Goal: Information Seeking & Learning: Compare options

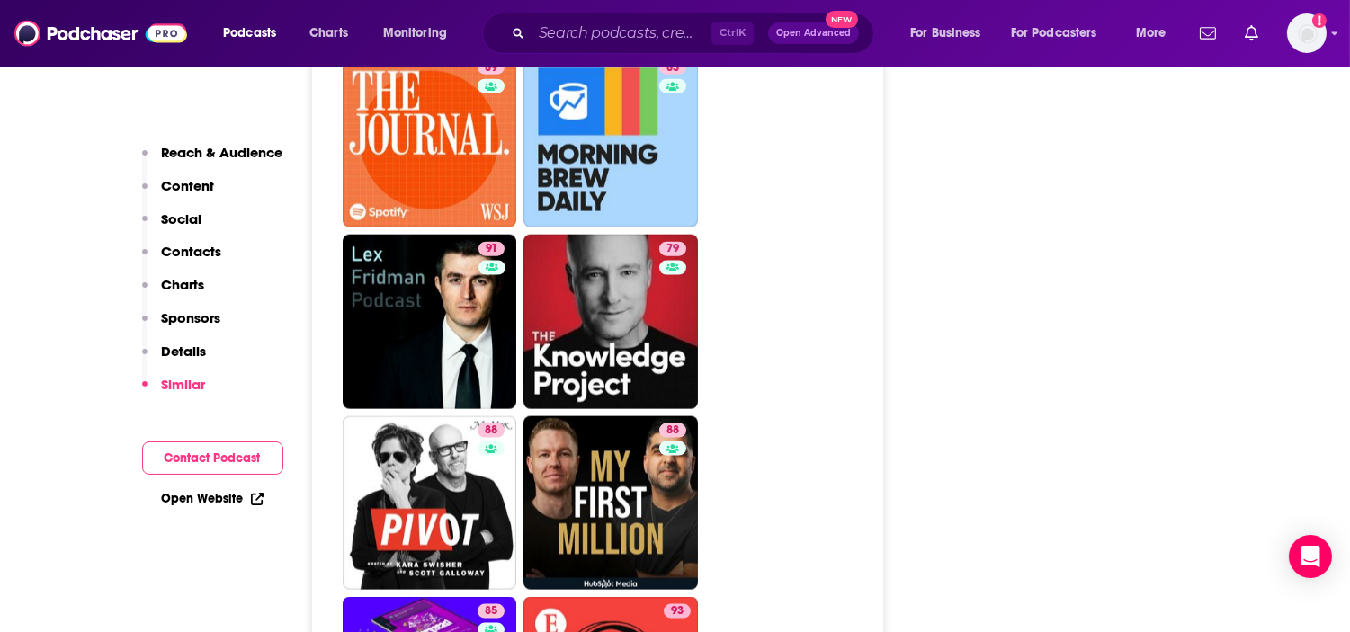
scroll to position [5097, 0]
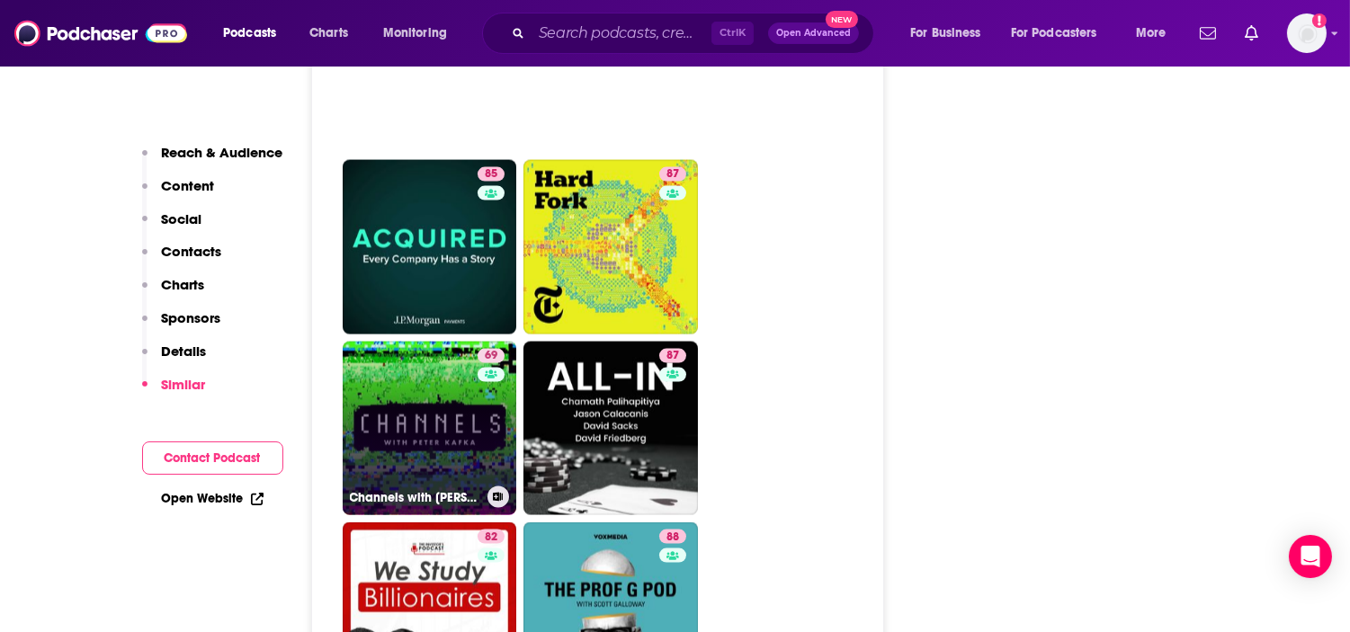
click at [414, 342] on link "69 Channels with [PERSON_NAME]" at bounding box center [430, 429] width 175 height 175
type input "[URL][DOMAIN_NAME][PERSON_NAME]"
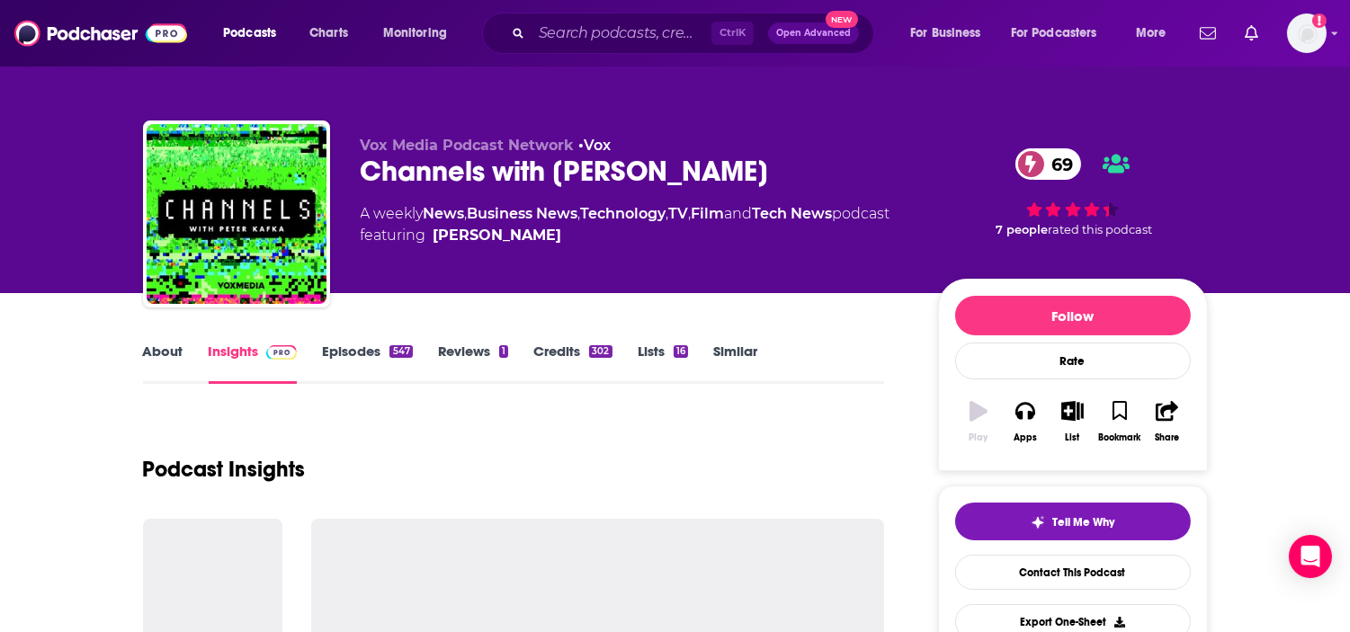
click at [174, 353] on link "About" at bounding box center [163, 363] width 40 height 41
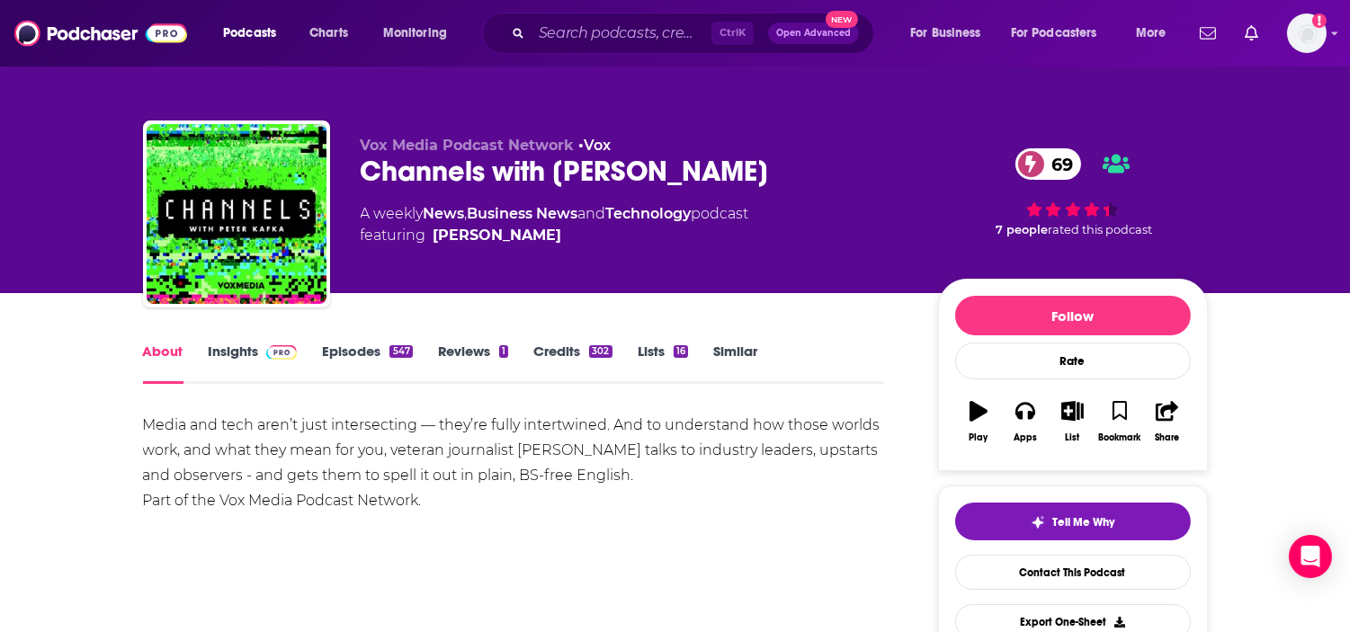
click at [270, 360] on img at bounding box center [281, 352] width 31 height 14
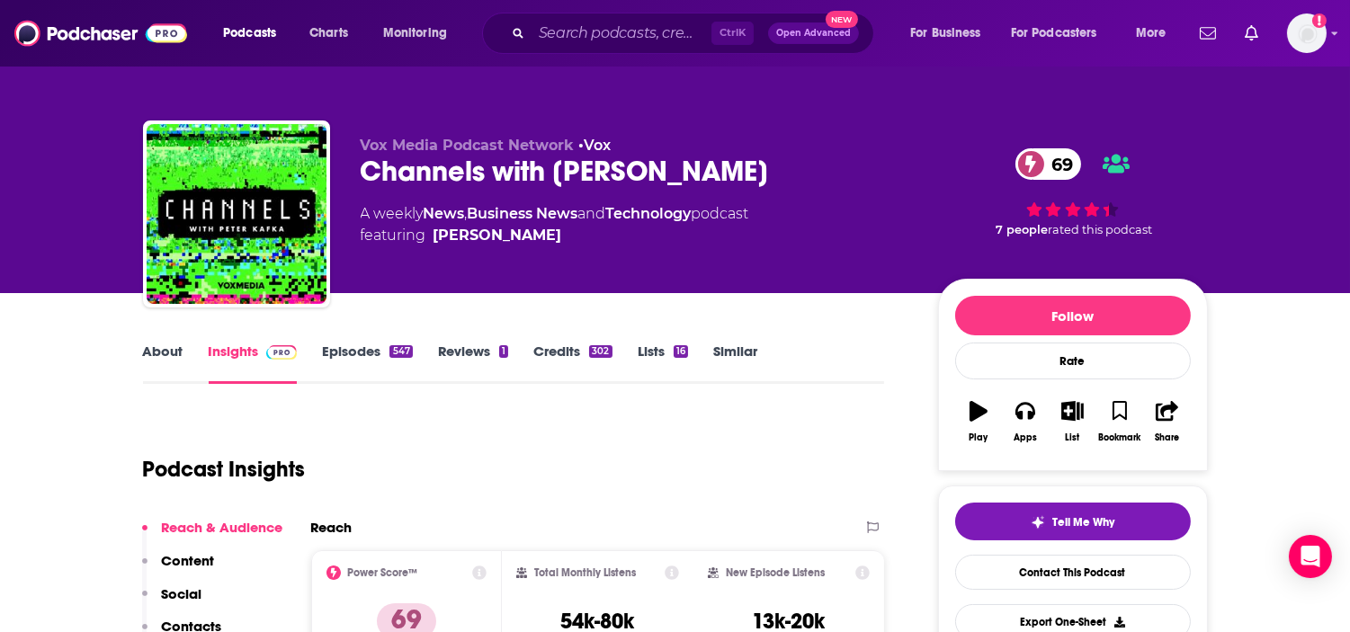
click at [373, 351] on link "Episodes 547" at bounding box center [367, 363] width 90 height 41
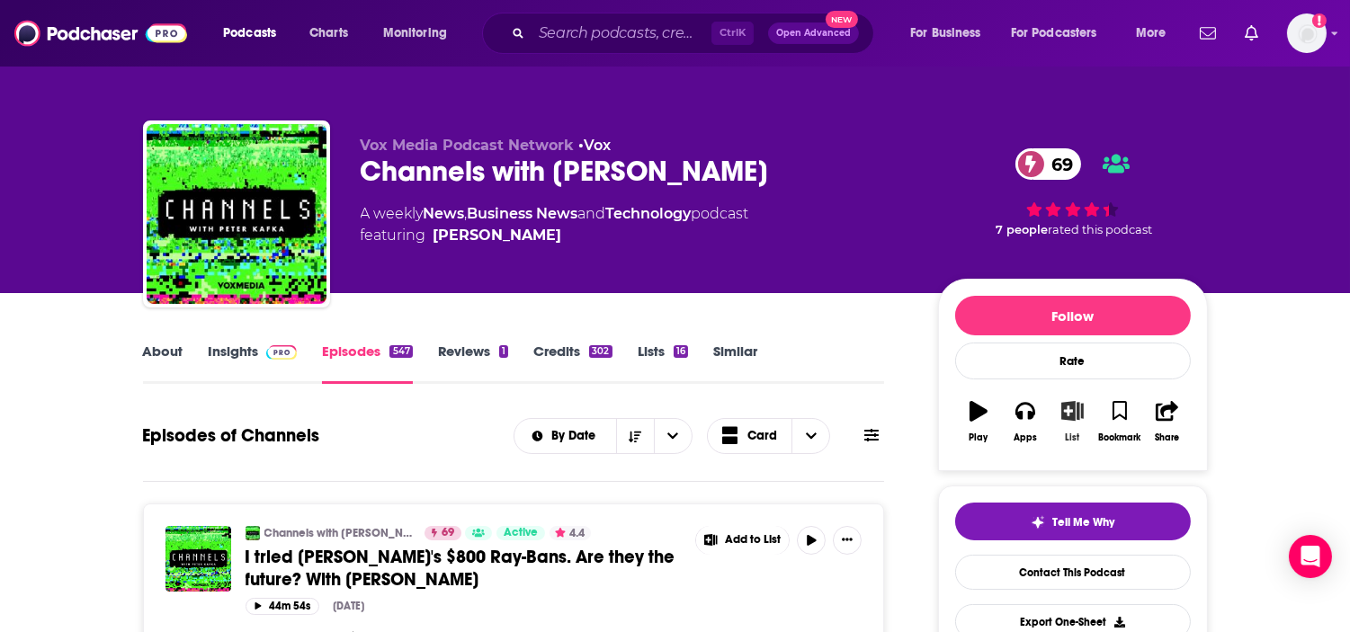
click at [1066, 428] on button "List" at bounding box center [1072, 422] width 47 height 65
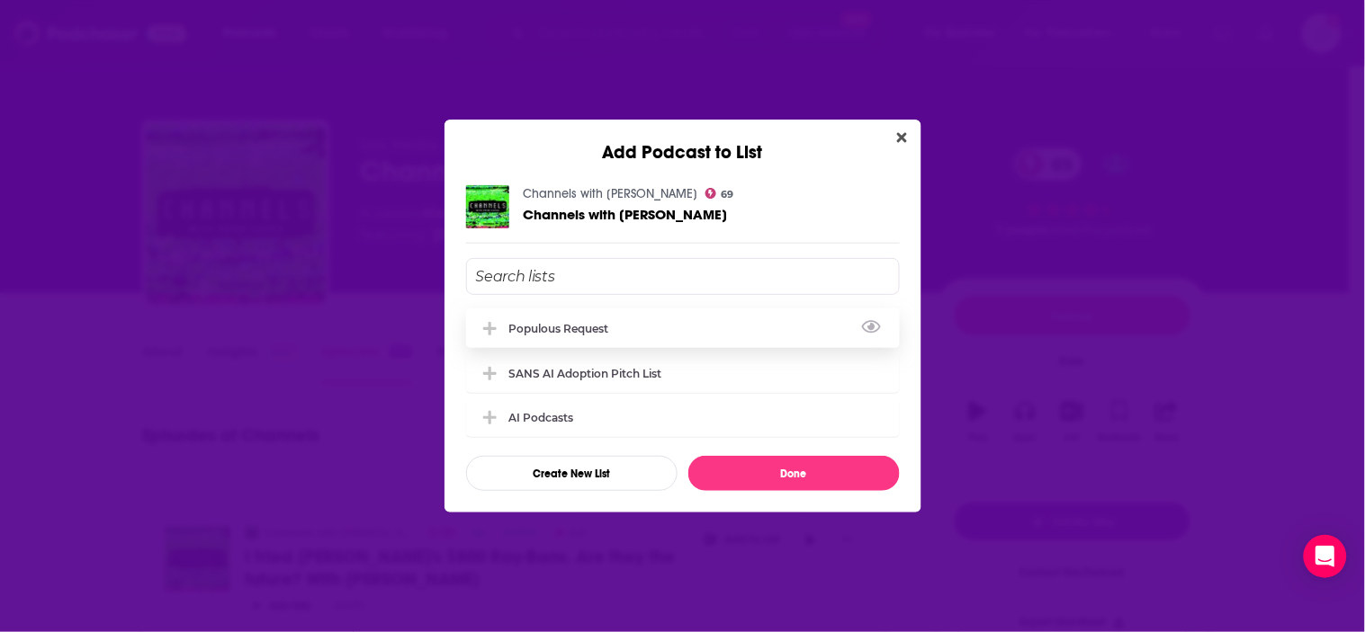
click at [598, 327] on div "Populous Request" at bounding box center [564, 328] width 111 height 13
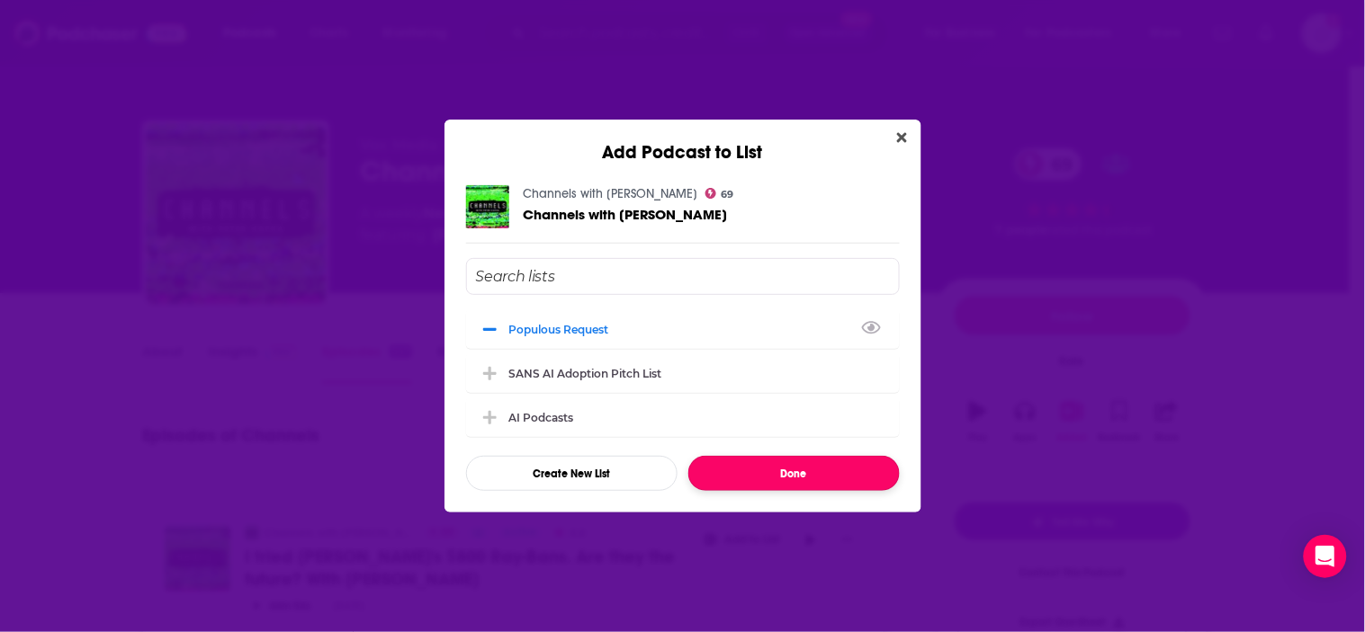
click at [811, 479] on button "Done" at bounding box center [793, 473] width 211 height 35
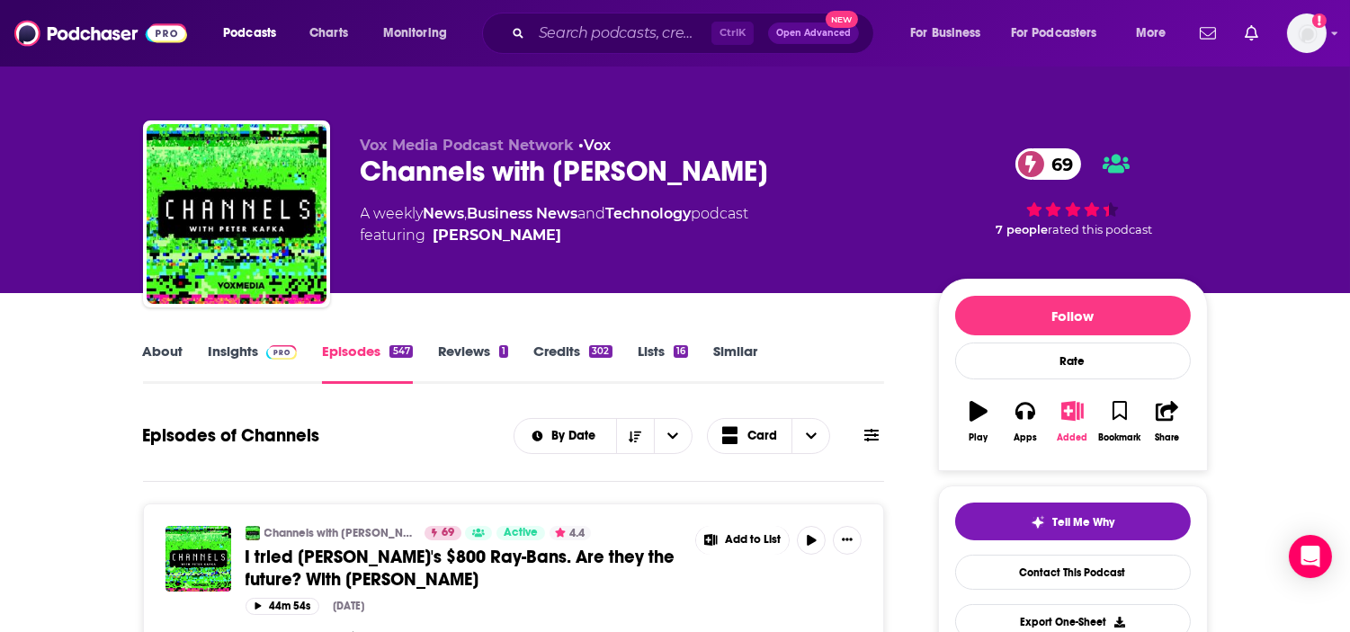
click at [1080, 419] on icon "button" at bounding box center [1073, 411] width 22 height 20
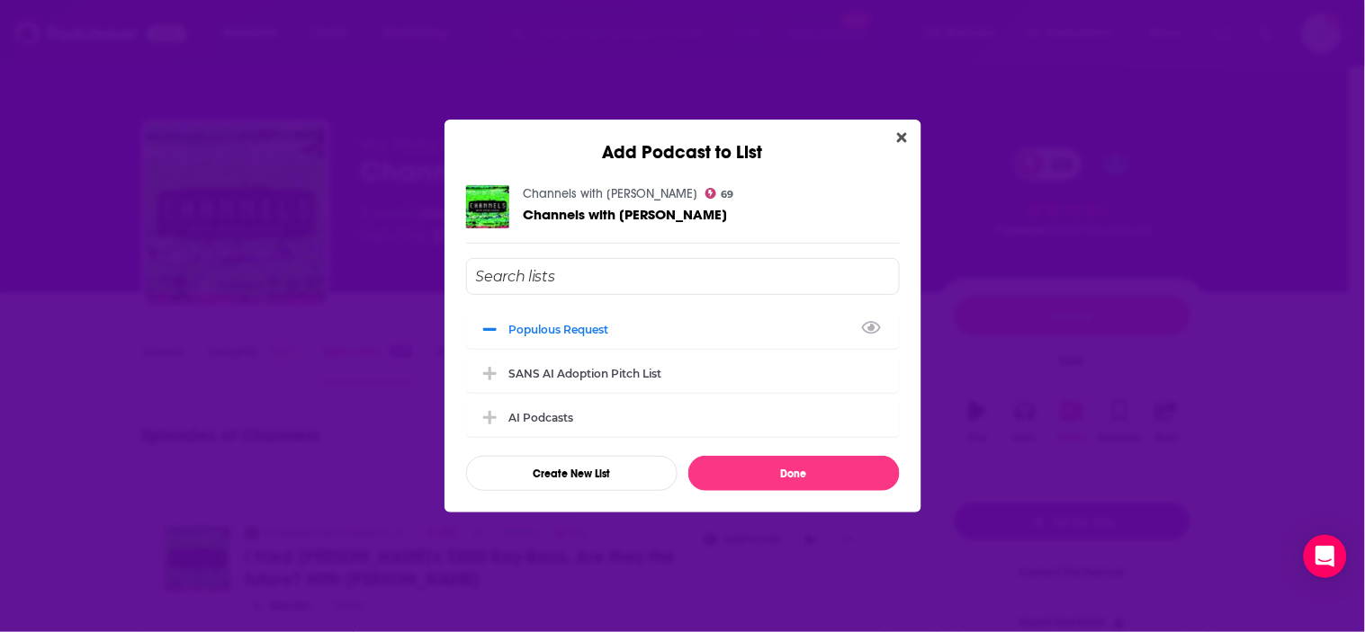
drag, startPoint x: 905, startPoint y: 135, endPoint x: 301, endPoint y: 240, distance: 612.8
click at [905, 136] on icon "Close" at bounding box center [902, 137] width 10 height 14
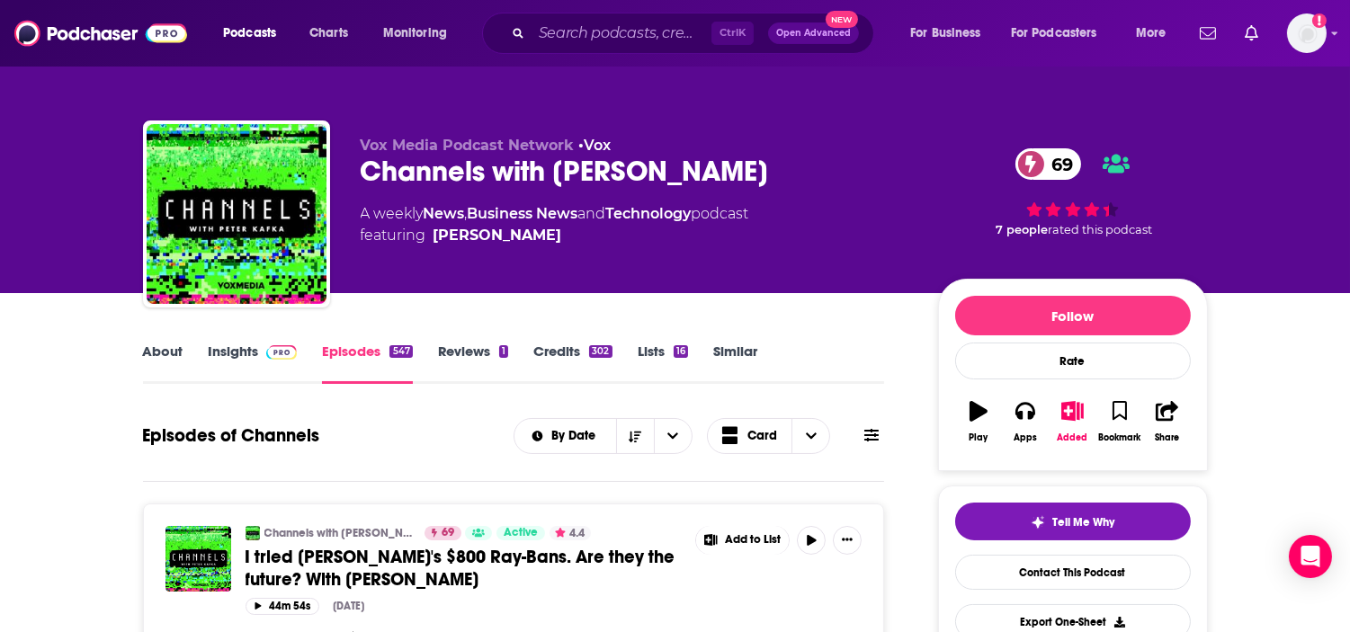
click at [226, 343] on link "Insights" at bounding box center [253, 363] width 89 height 41
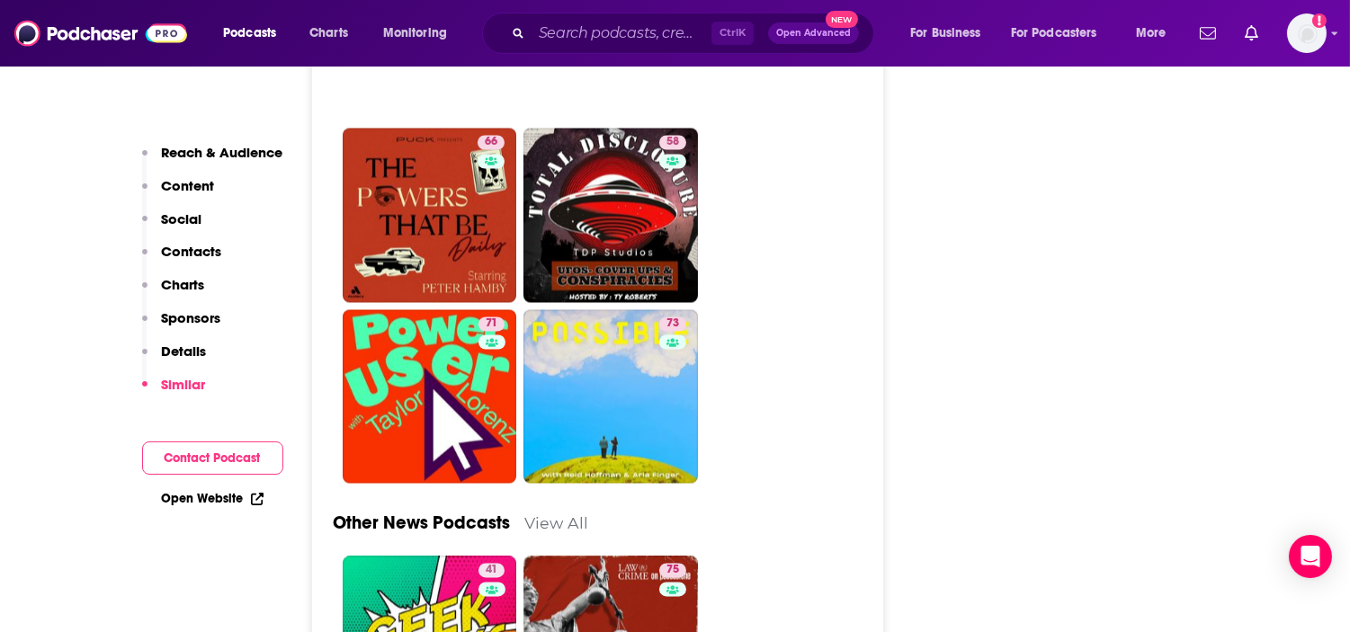
scroll to position [6115, 0]
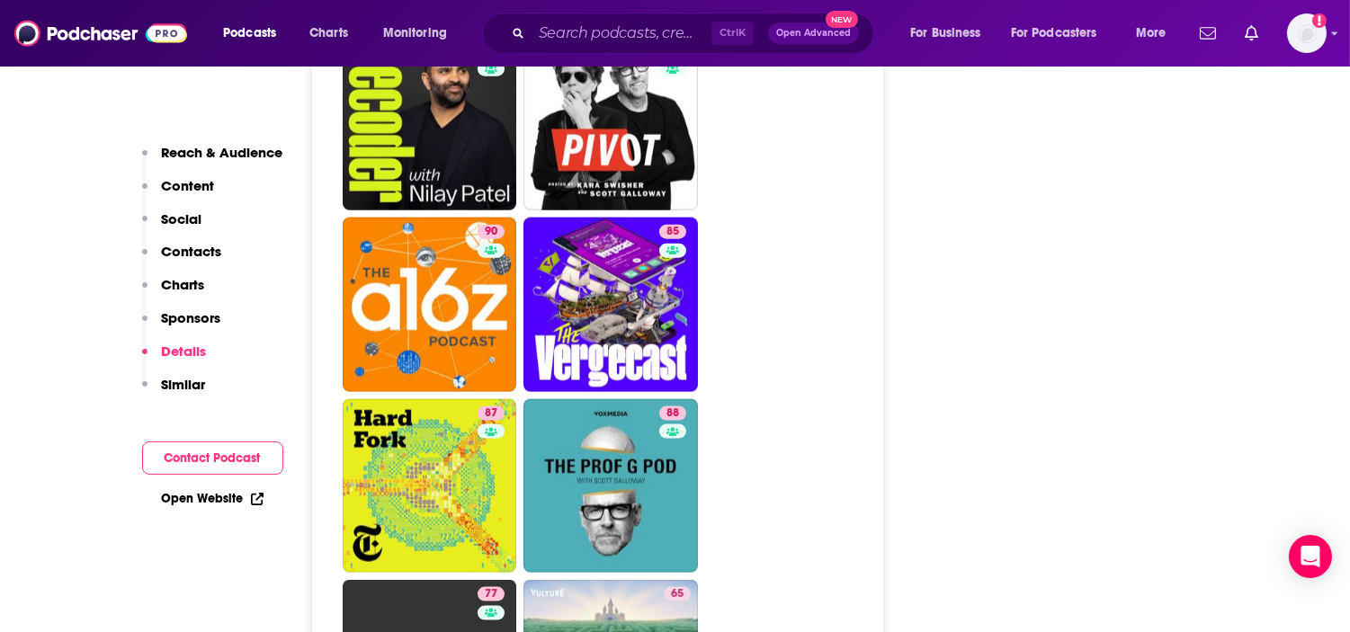
scroll to position [4271, 0]
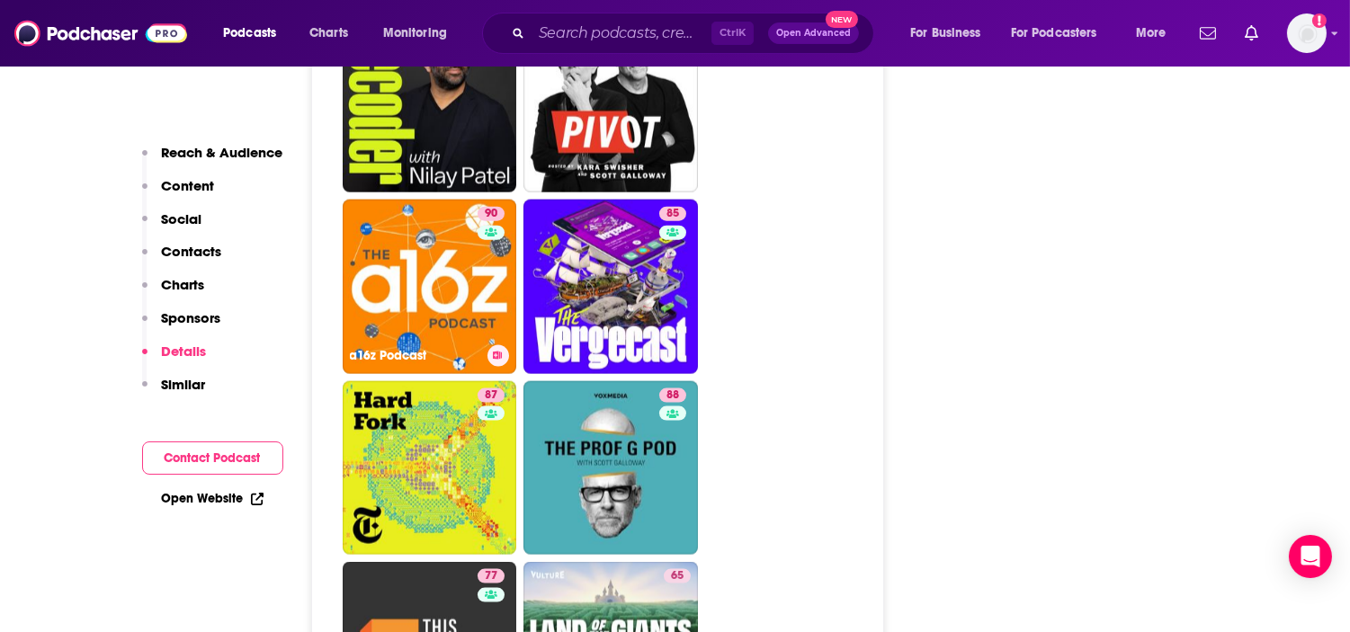
drag, startPoint x: 411, startPoint y: 201, endPoint x: 810, endPoint y: 237, distance: 400.2
click at [411, 202] on link "90 a16z Podcast" at bounding box center [430, 287] width 175 height 175
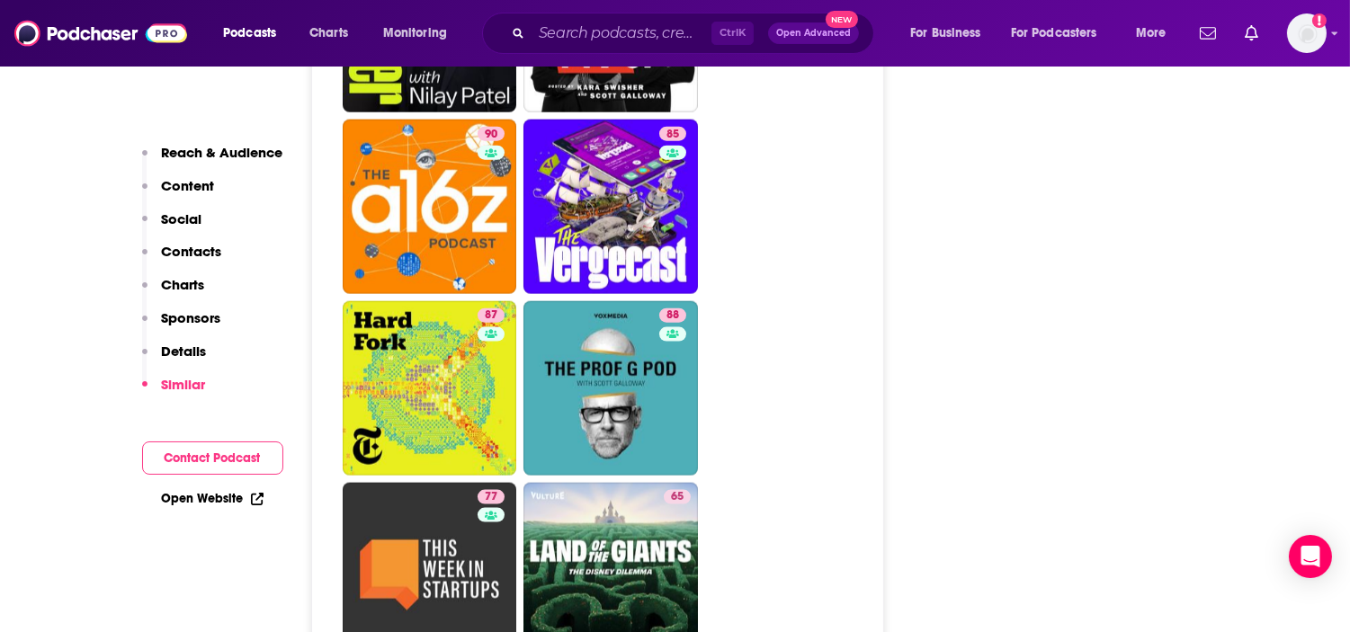
scroll to position [4214, 0]
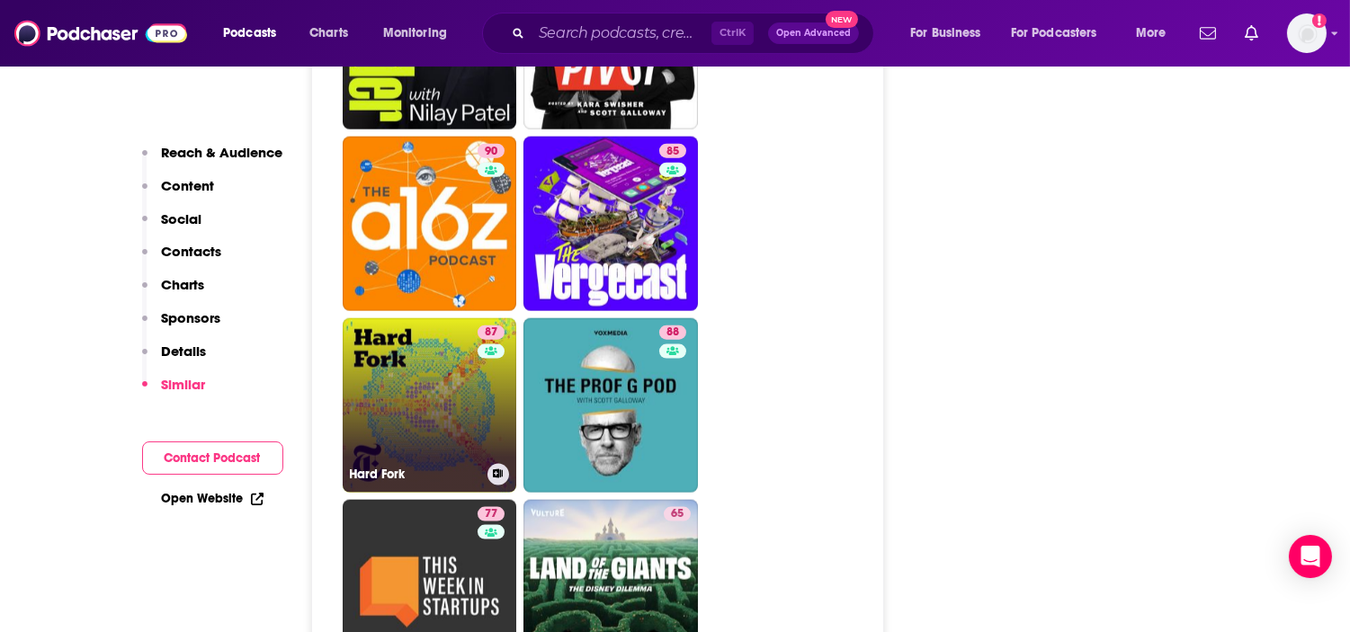
click at [399, 336] on link "87 Hard Fork" at bounding box center [430, 405] width 175 height 175
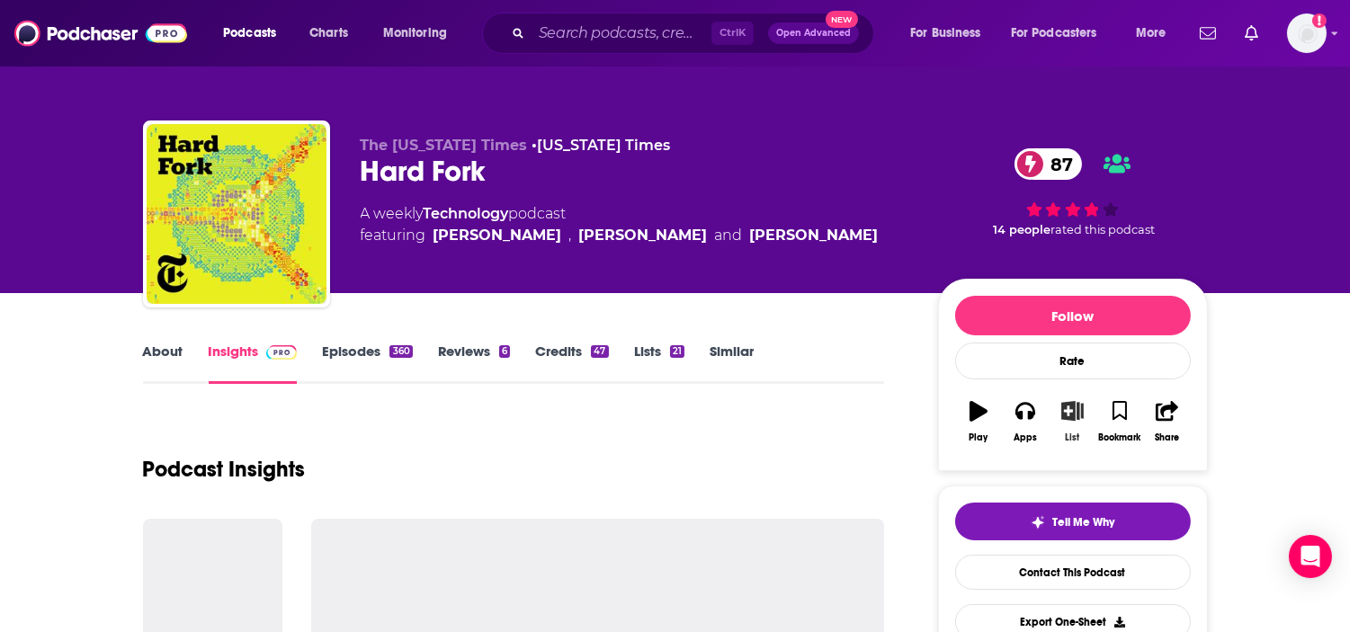
click at [1080, 425] on button "List" at bounding box center [1072, 422] width 47 height 65
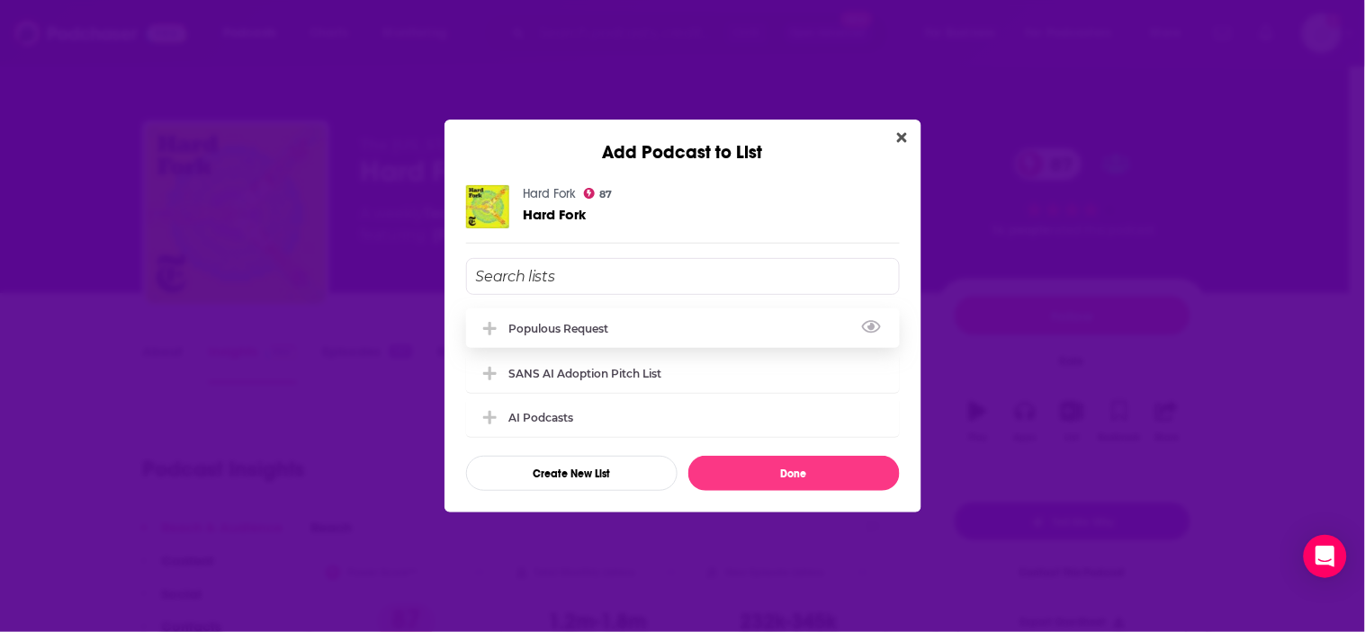
click at [565, 322] on div "Populous Request" at bounding box center [564, 328] width 111 height 13
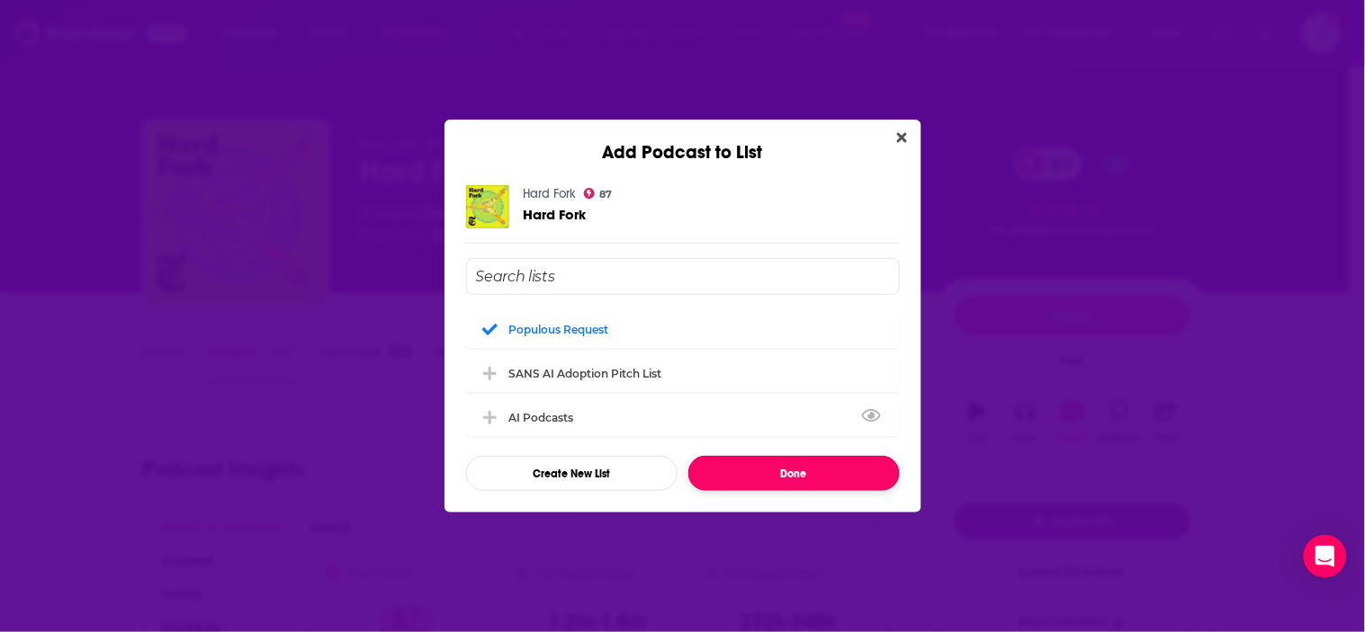
click at [756, 468] on button "Done" at bounding box center [793, 473] width 211 height 35
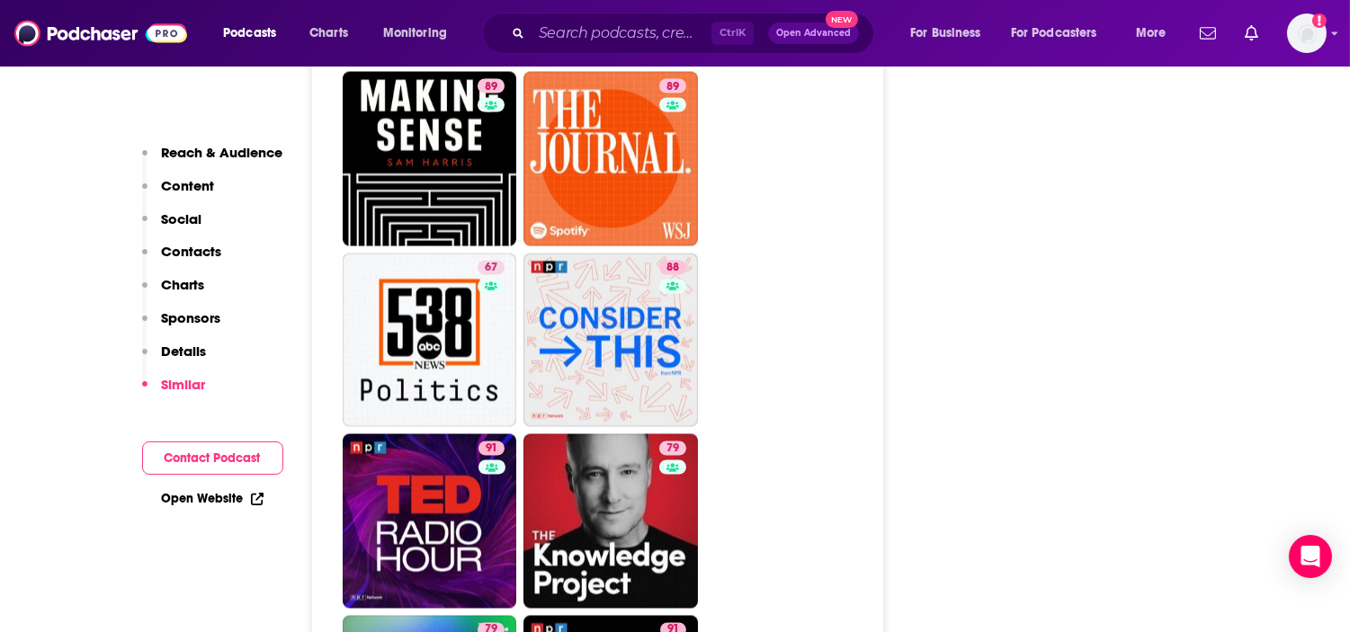
scroll to position [5589, 0]
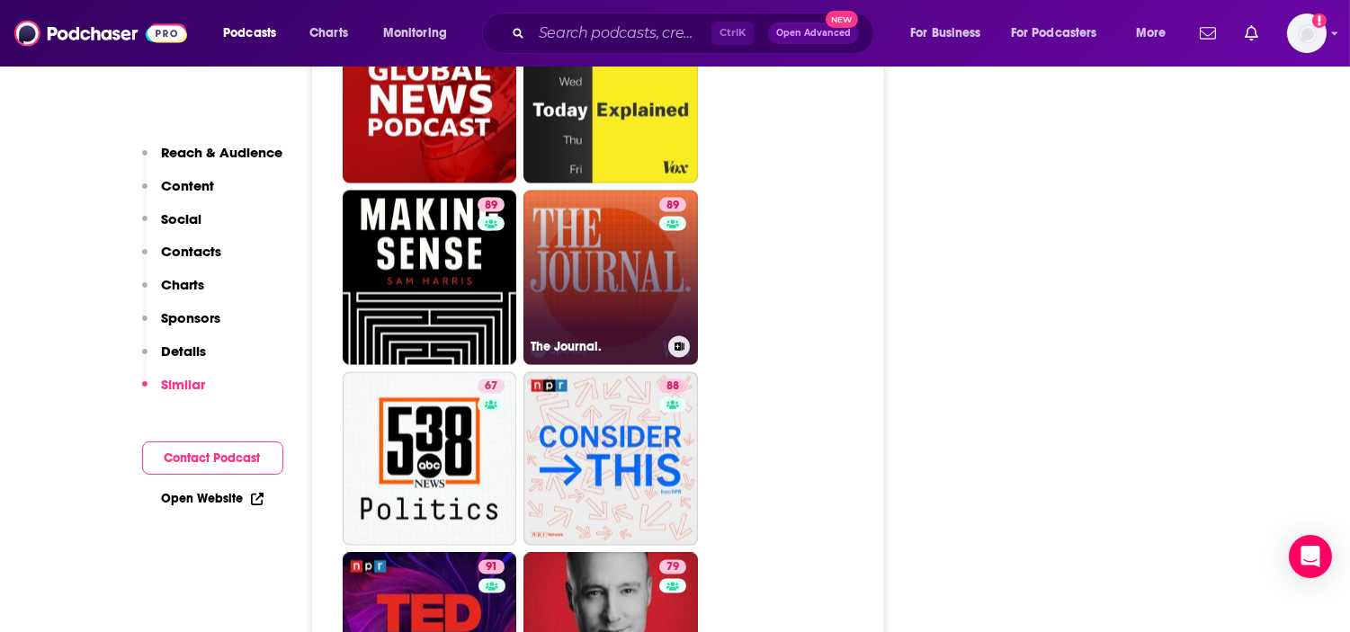
click at [619, 191] on link "89 The Journal." at bounding box center [611, 278] width 175 height 175
type input "[URL][DOMAIN_NAME]"
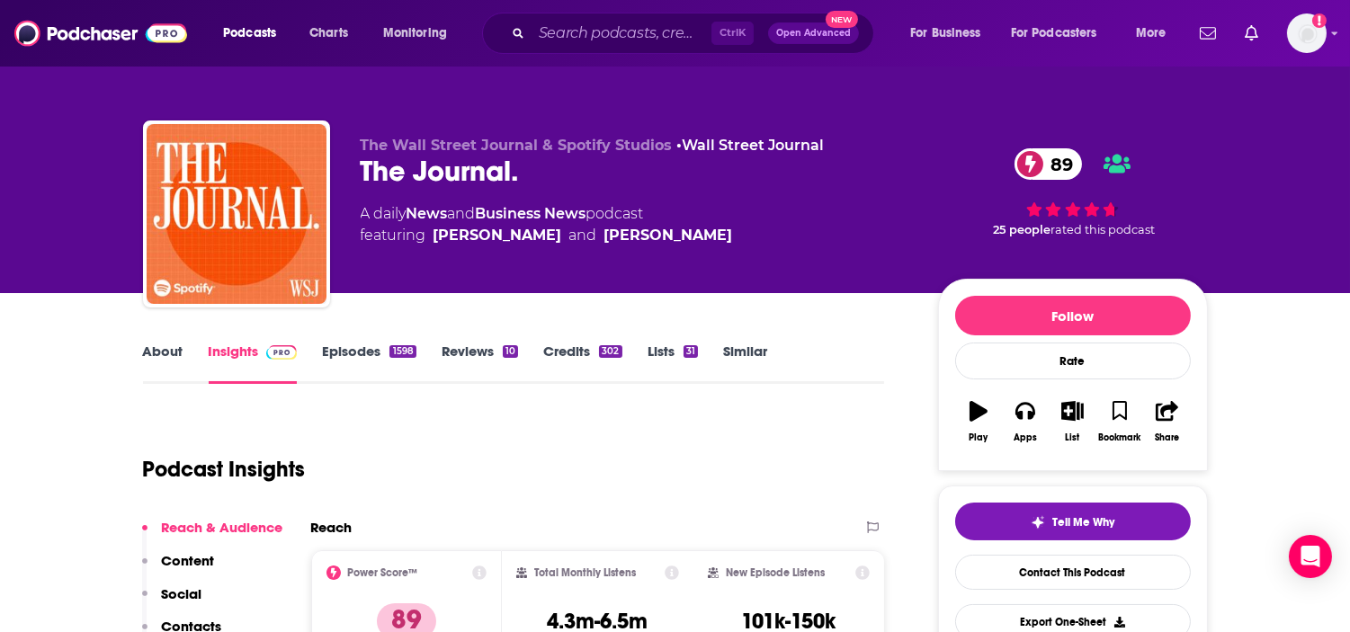
click at [378, 355] on link "Episodes 1598" at bounding box center [369, 363] width 94 height 41
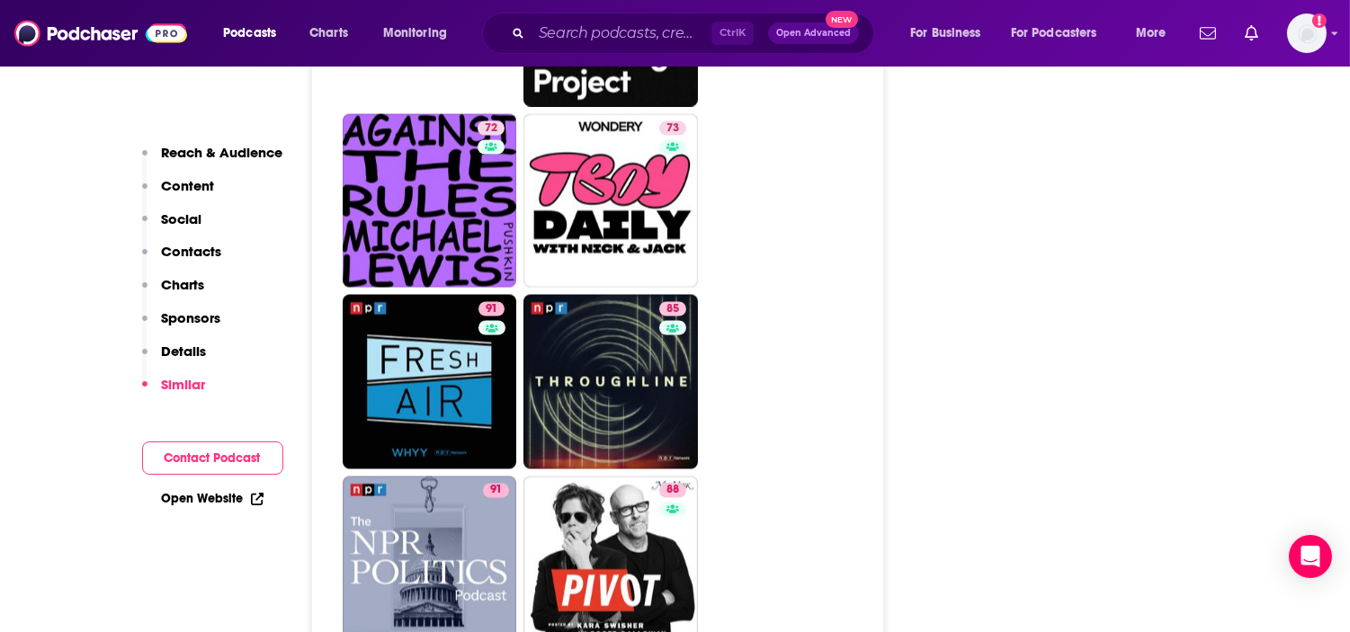
scroll to position [5983, 0]
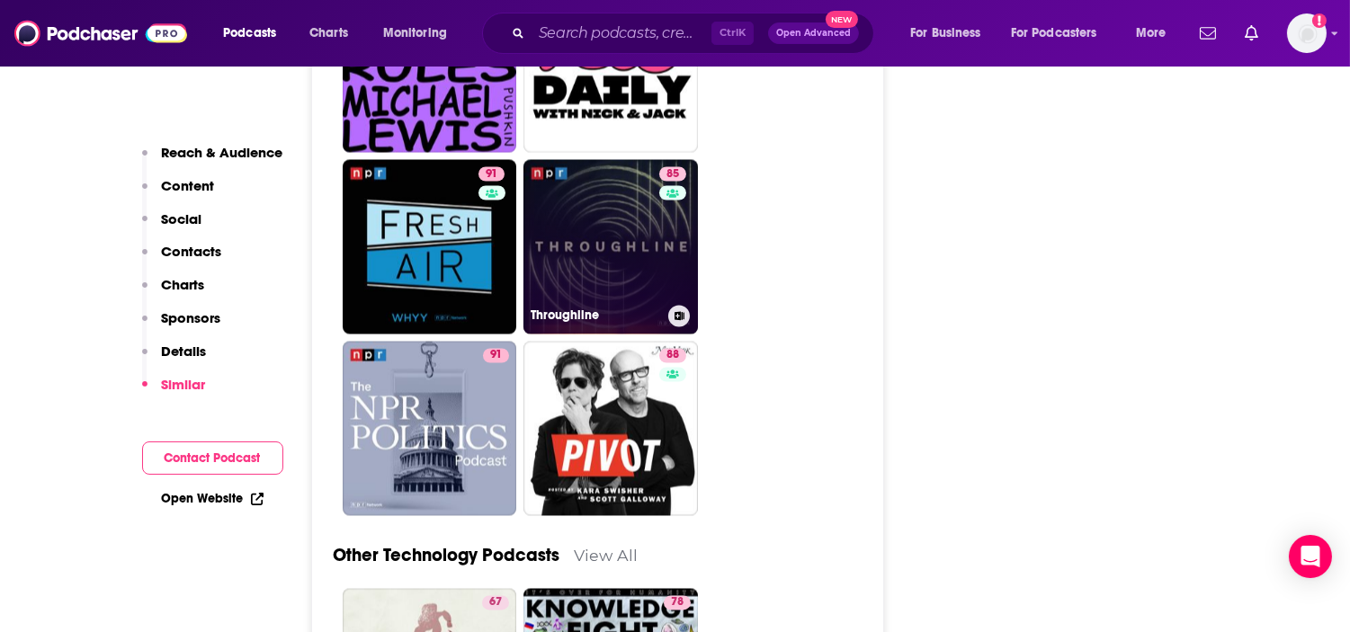
click at [578, 220] on link "85 Throughline" at bounding box center [611, 247] width 175 height 175
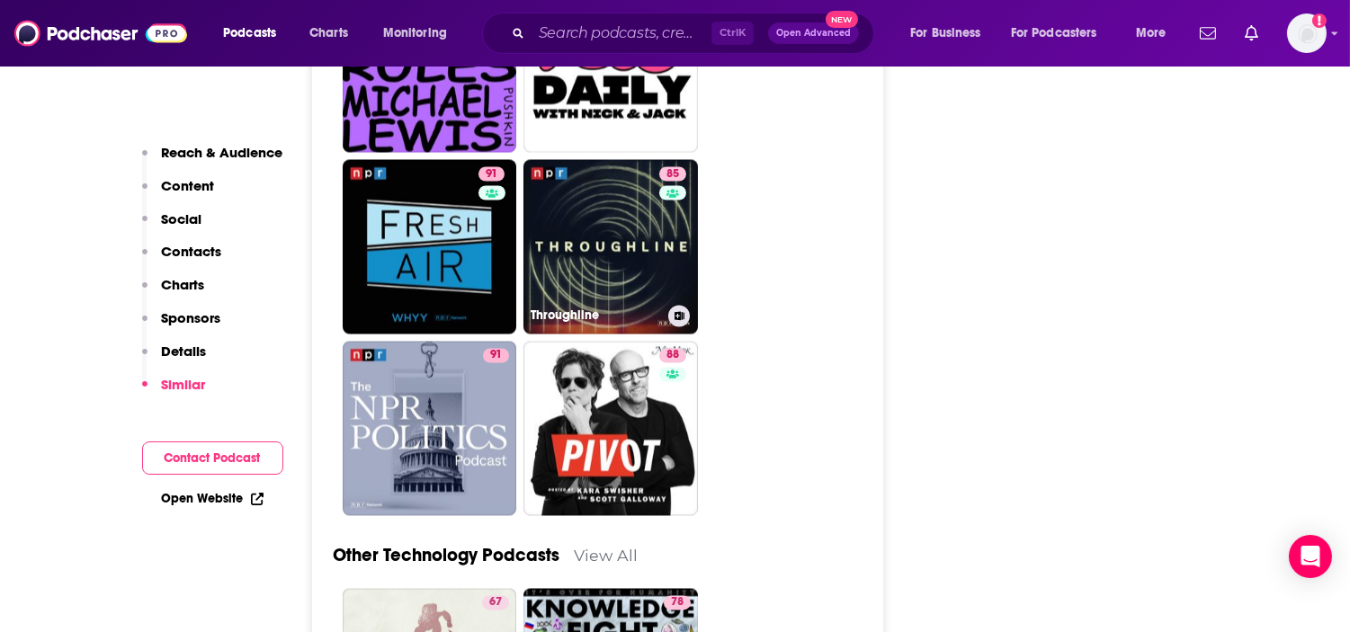
type input "[URL][DOMAIN_NAME]"
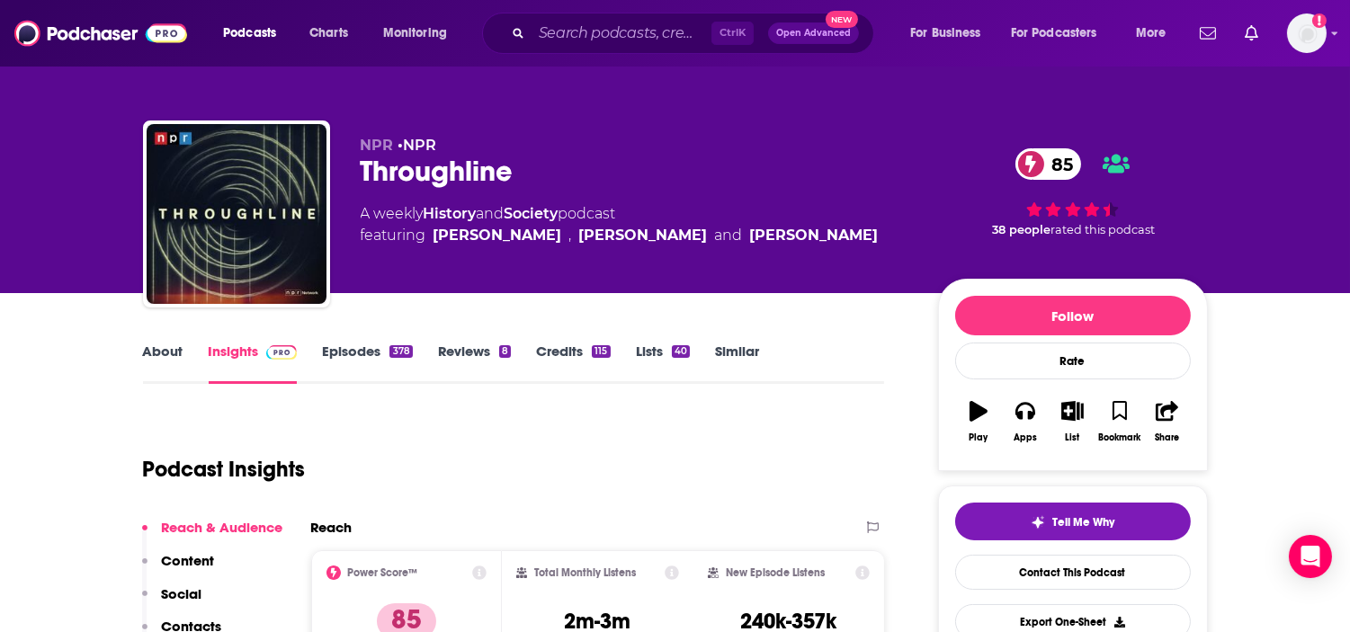
click at [166, 358] on link "About" at bounding box center [163, 363] width 40 height 41
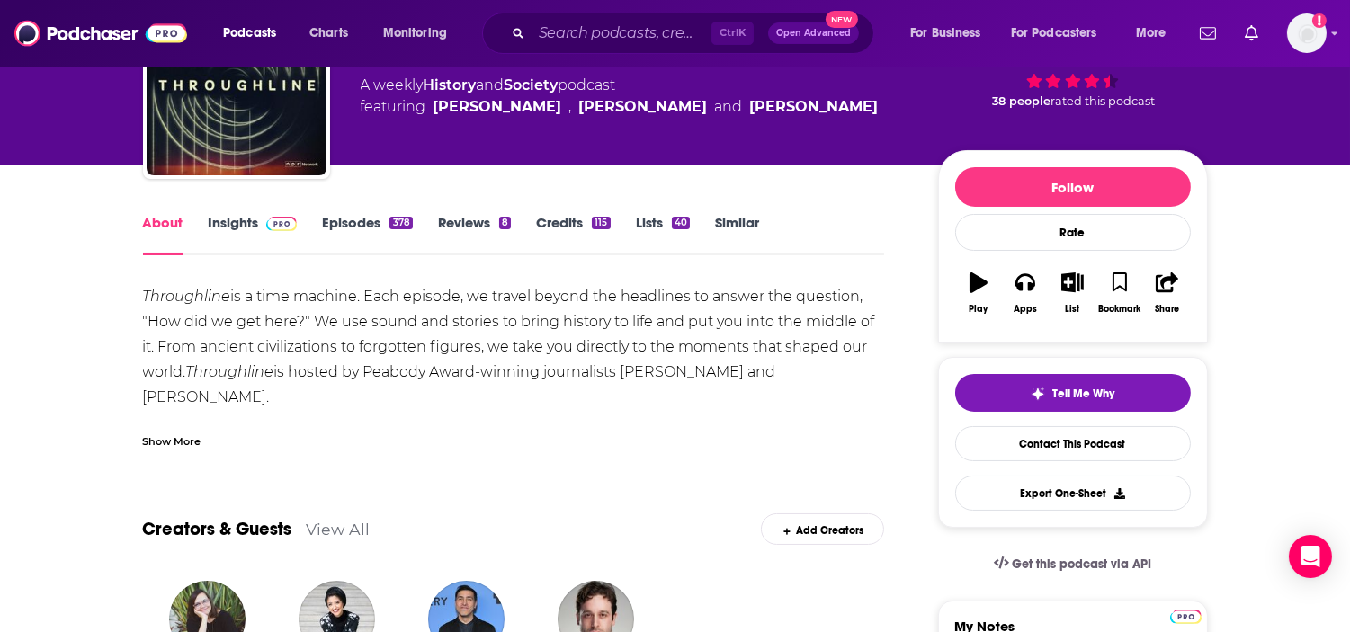
scroll to position [133, 0]
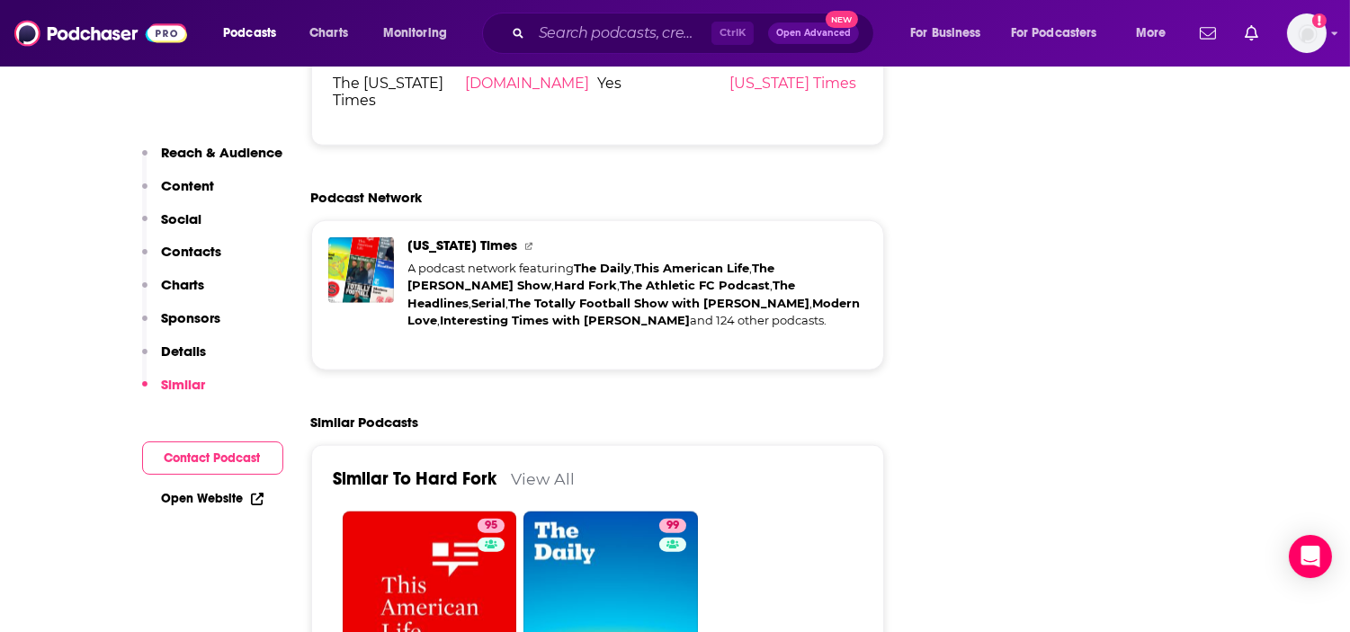
scroll to position [3854, 0]
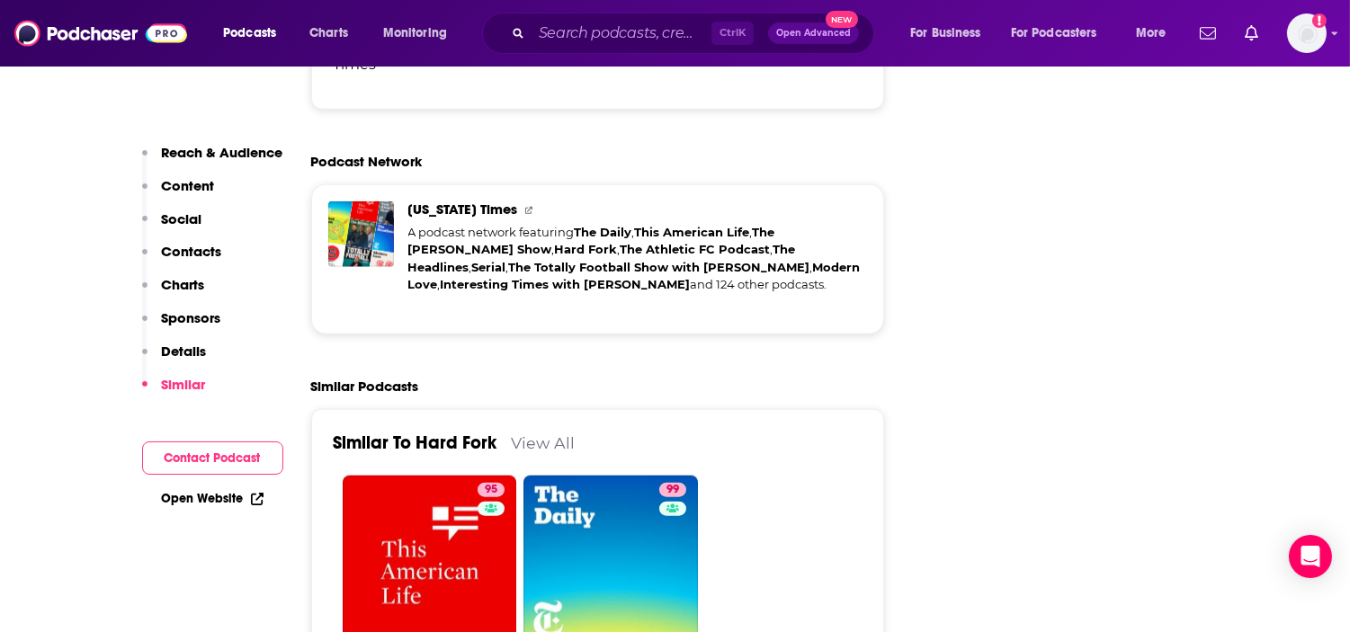
click at [528, 434] on link "View All" at bounding box center [544, 443] width 64 height 19
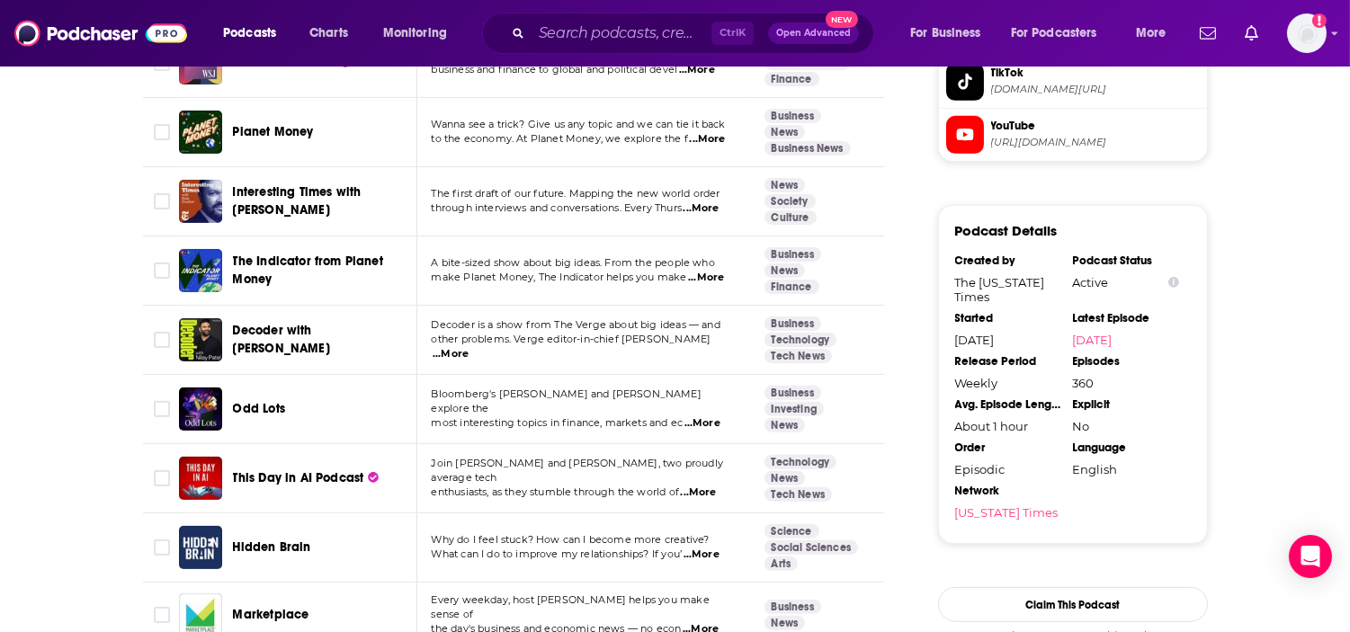
scroll to position [1956, 0]
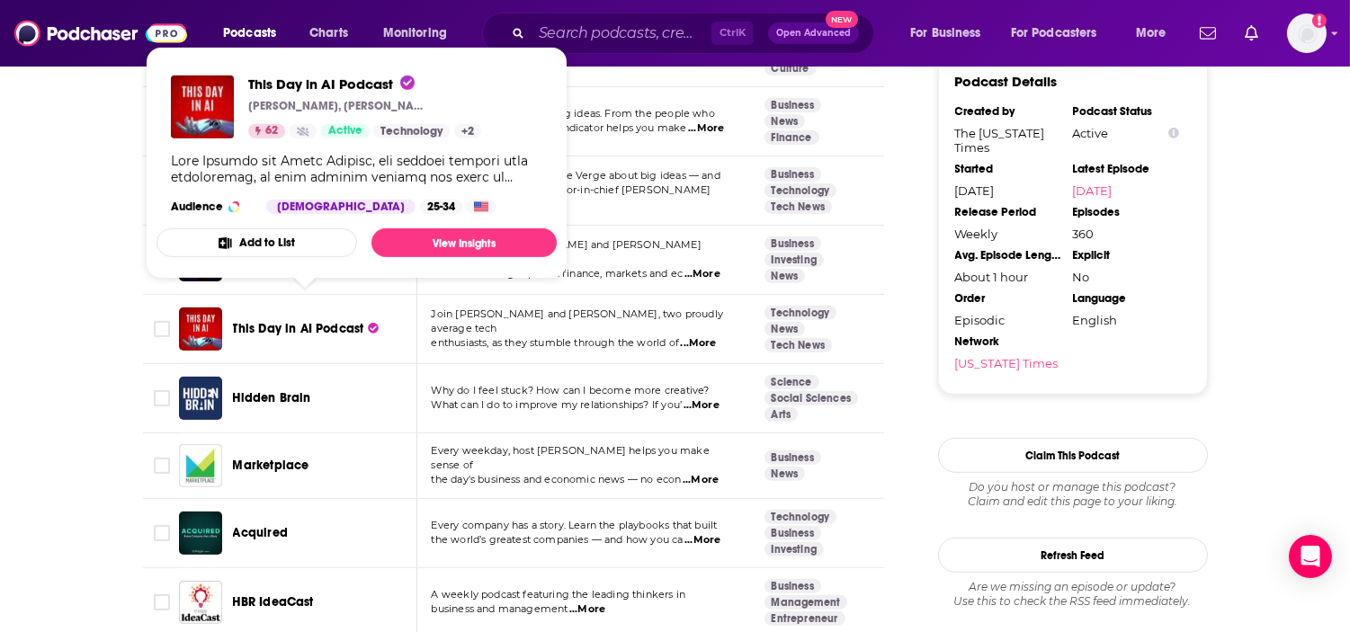
click at [330, 321] on span "This Day in AI Podcast" at bounding box center [298, 328] width 131 height 15
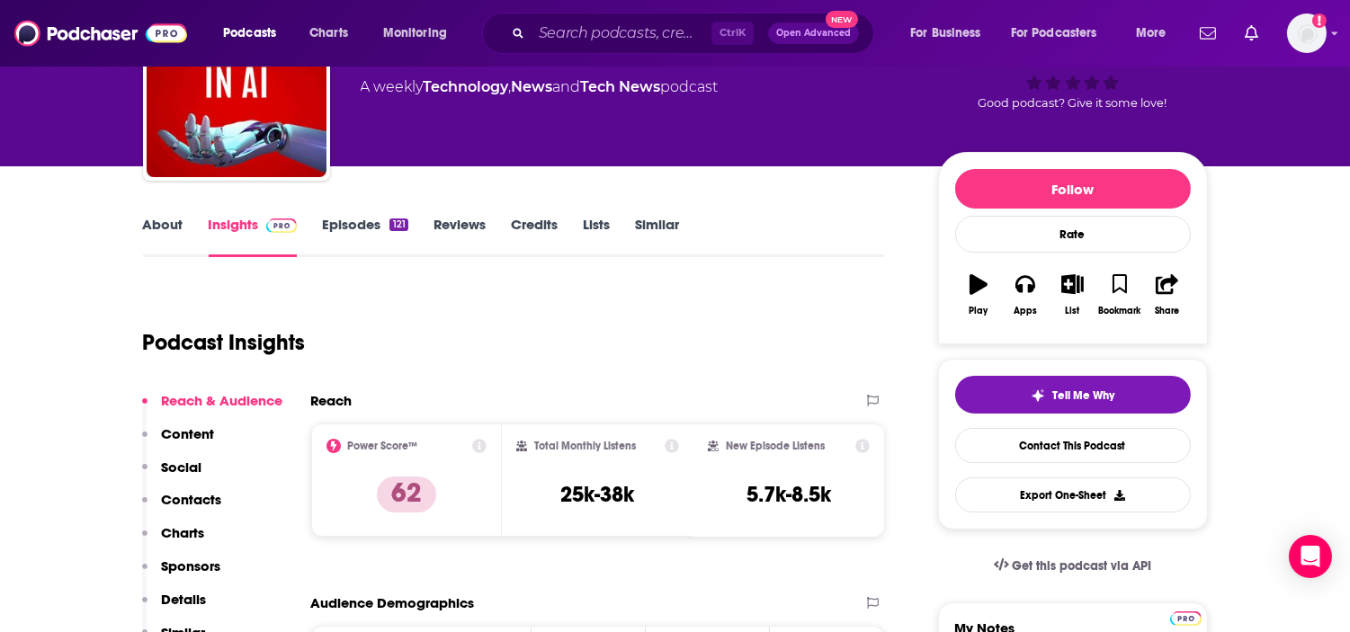
scroll to position [207, 0]
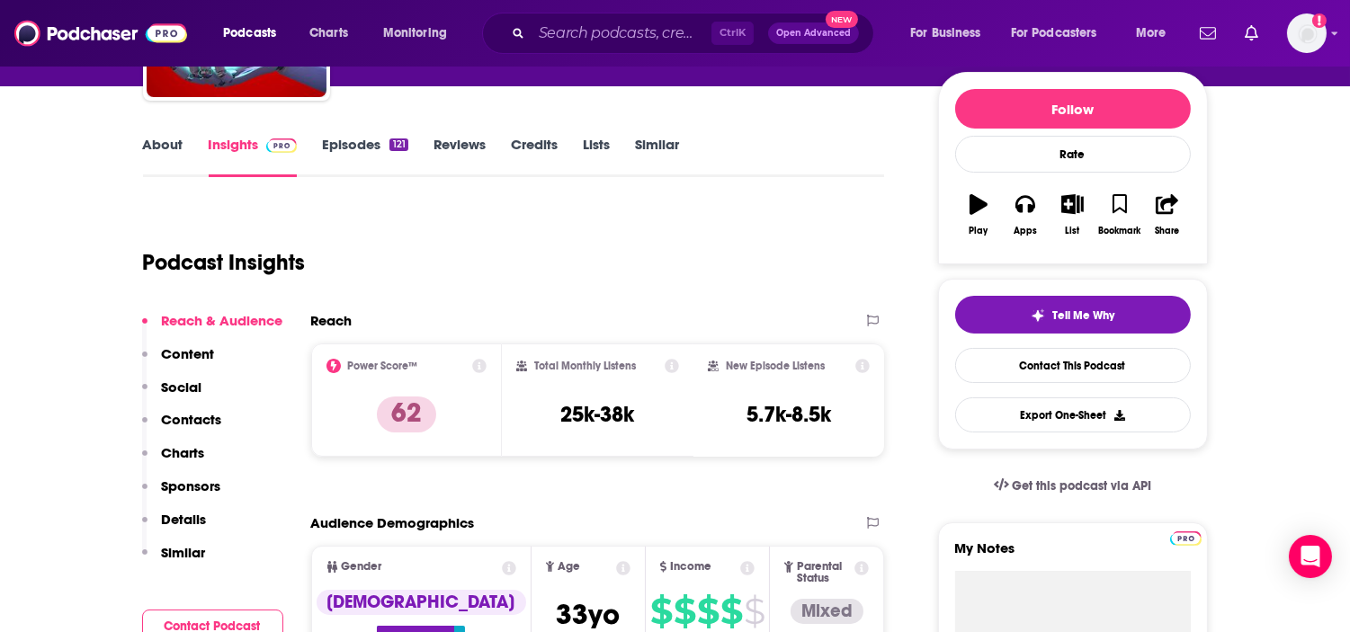
click at [347, 139] on link "Episodes 121" at bounding box center [364, 156] width 85 height 41
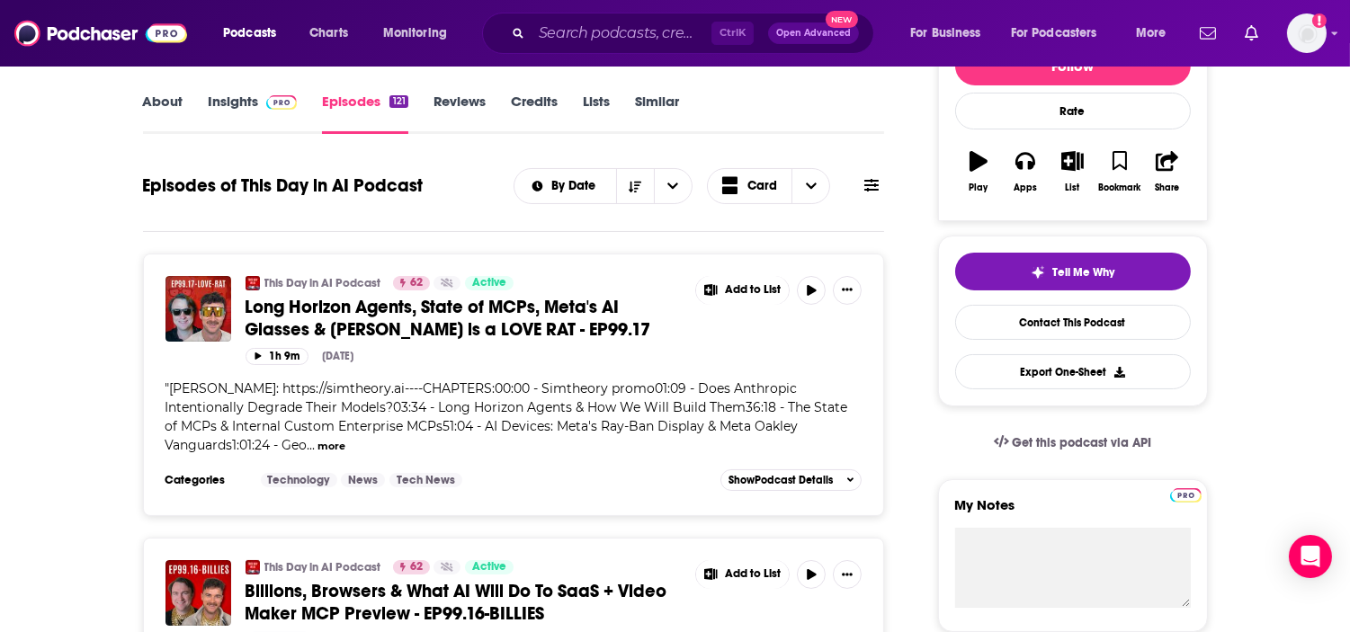
scroll to position [390, 0]
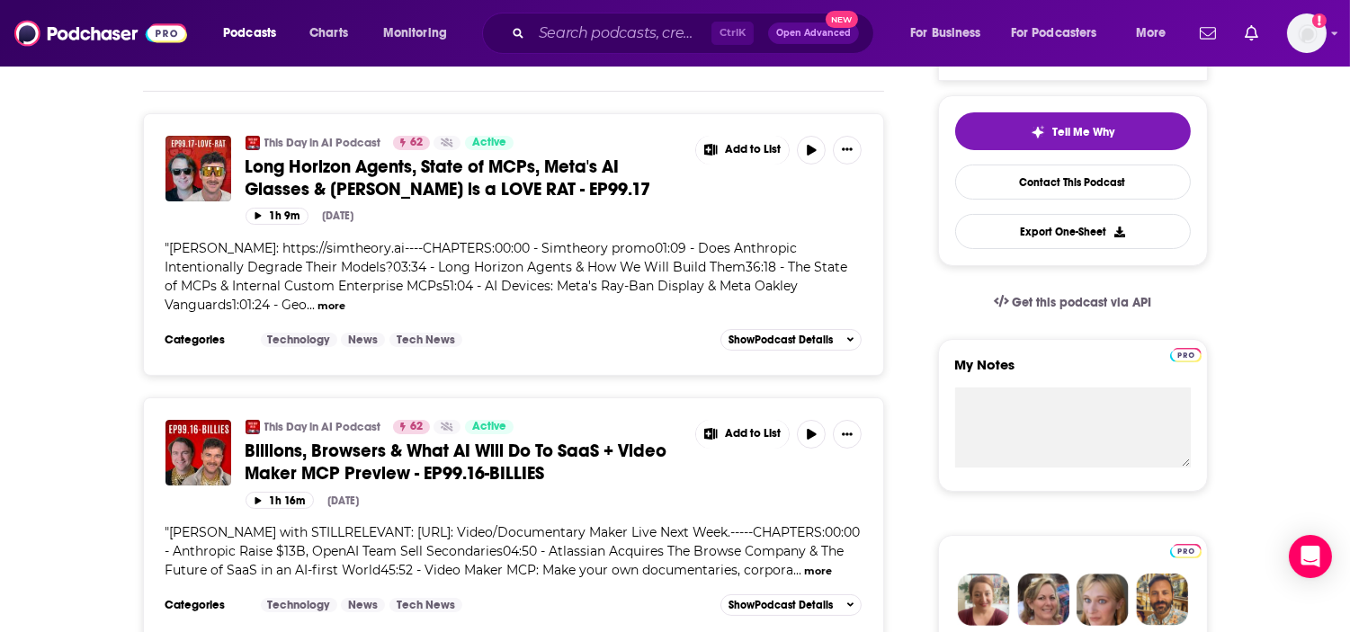
click at [445, 185] on span "Long Horizon Agents, State of MCPs, Meta's AI Glasses & [PERSON_NAME] is a LOVE…" at bounding box center [449, 178] width 406 height 45
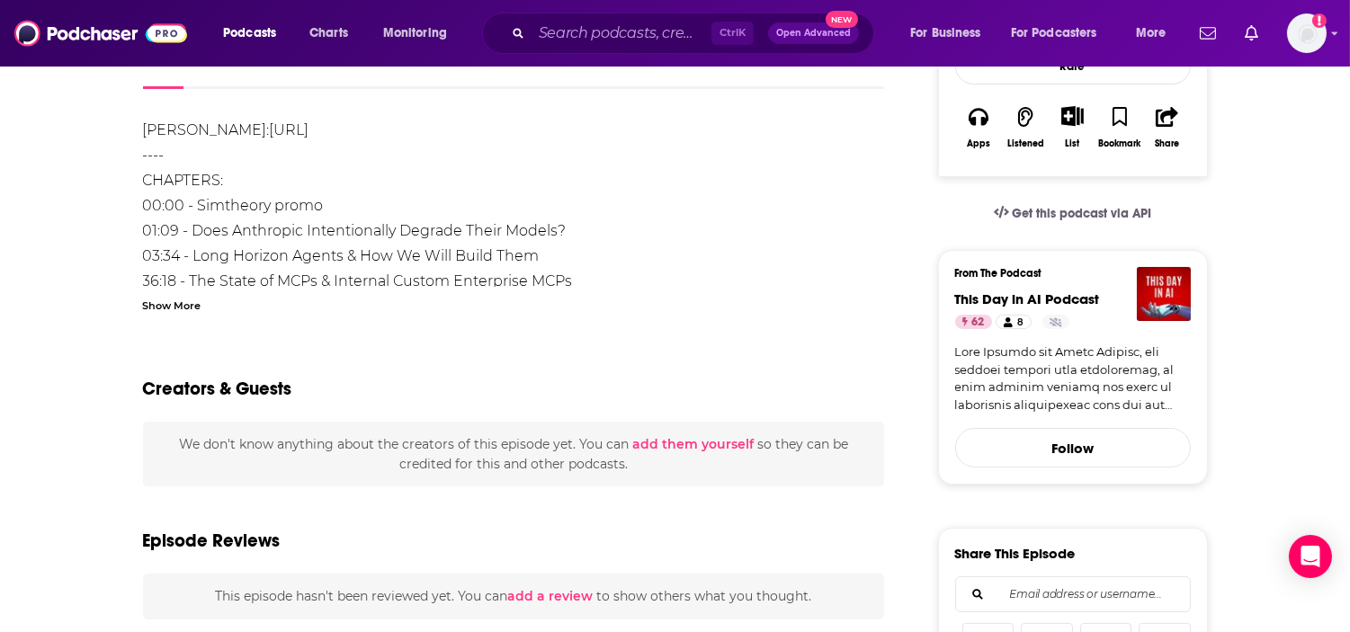
scroll to position [340, 0]
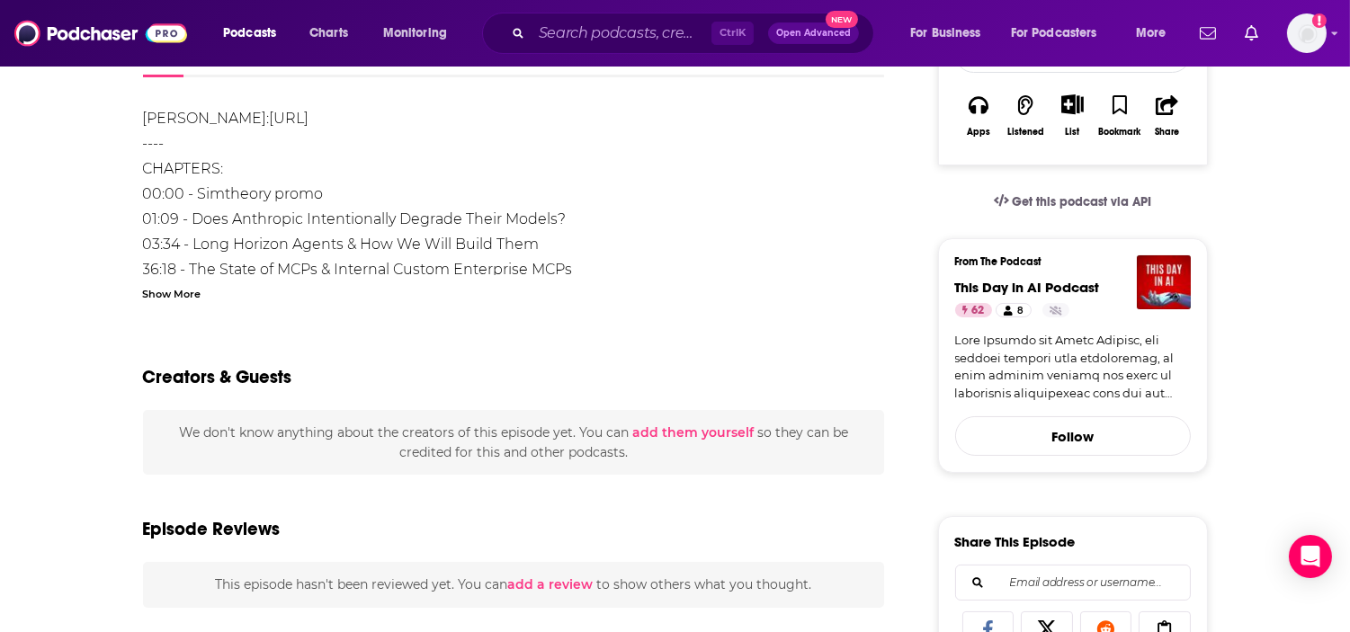
click at [166, 291] on div "Show More" at bounding box center [172, 292] width 58 height 17
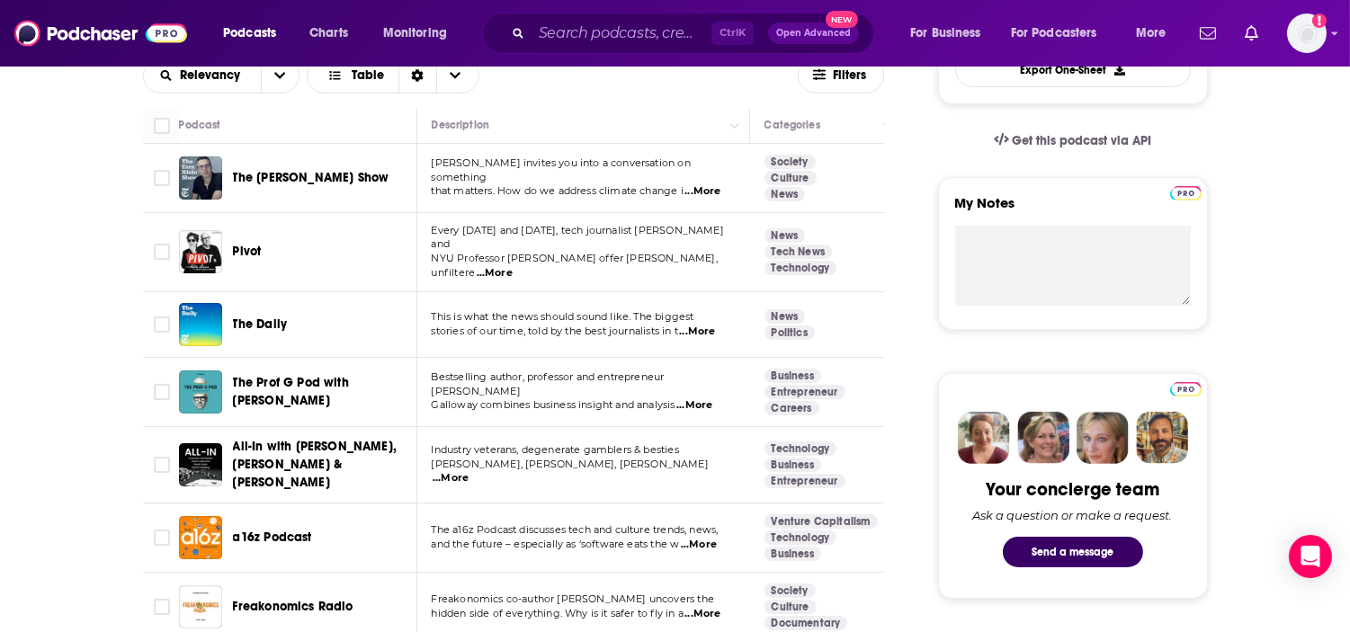
scroll to position [1105, 0]
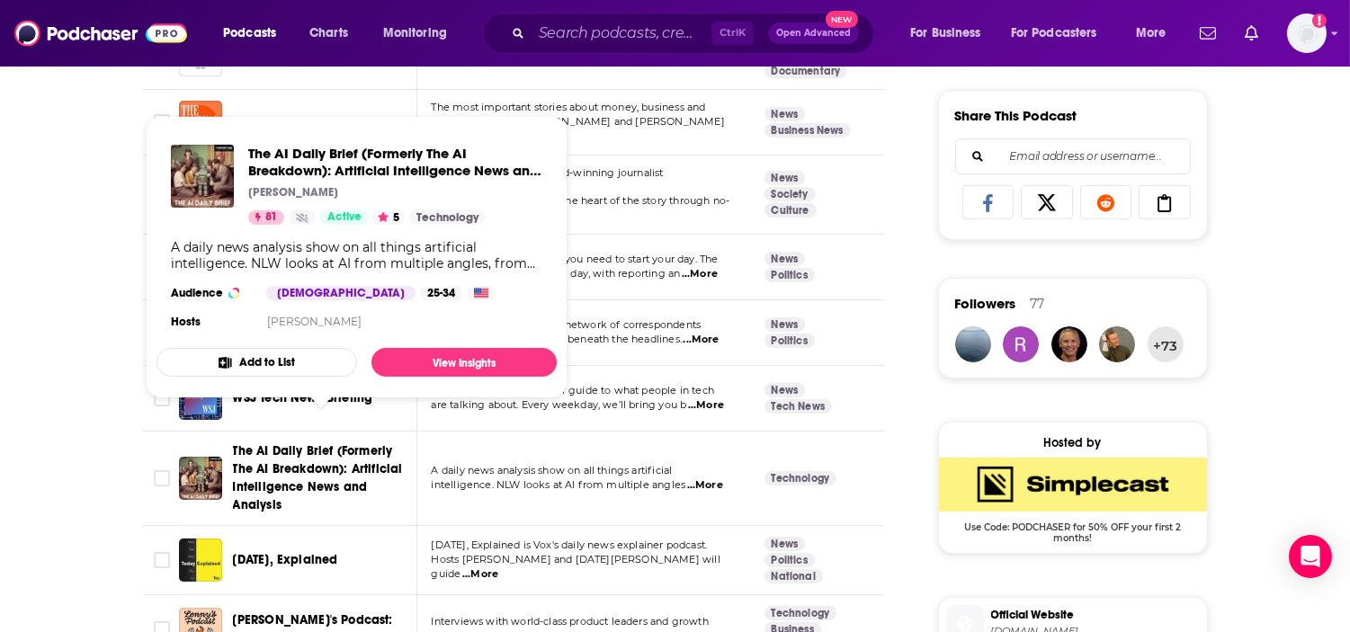
click at [273, 444] on span "The AI Daily Brief (Formerly The AI Breakdown): Artificial Intelligence News an…" at bounding box center [318, 478] width 170 height 69
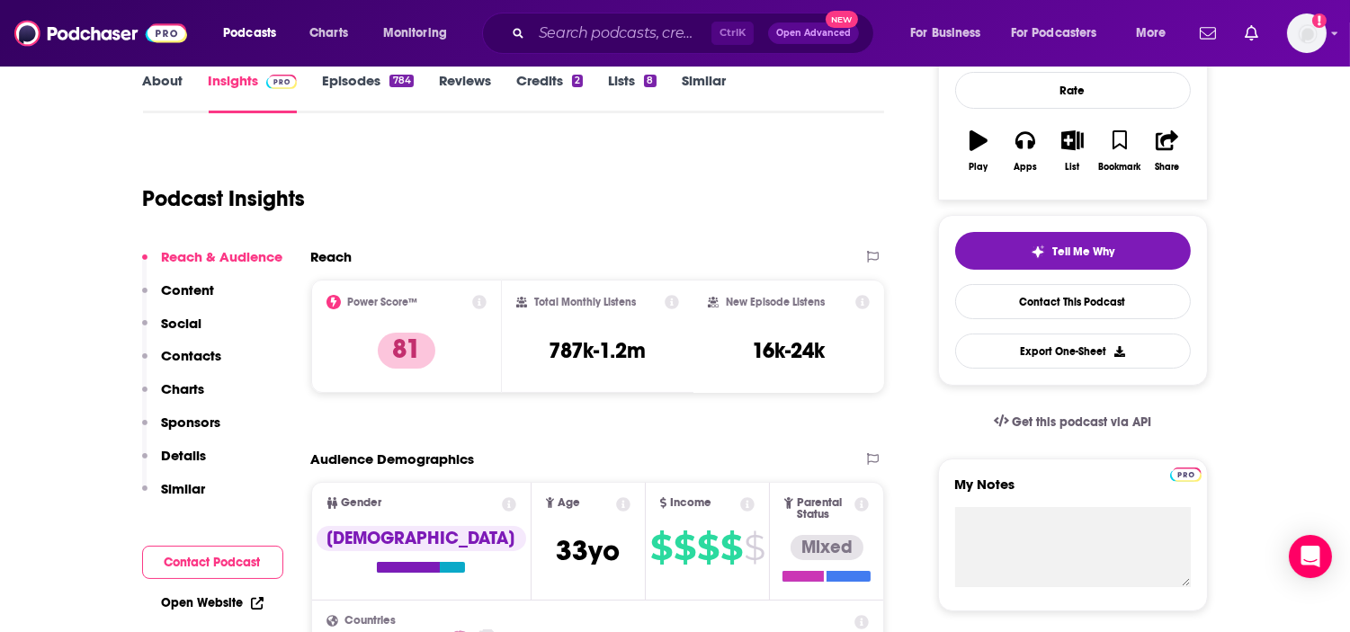
scroll to position [198, 0]
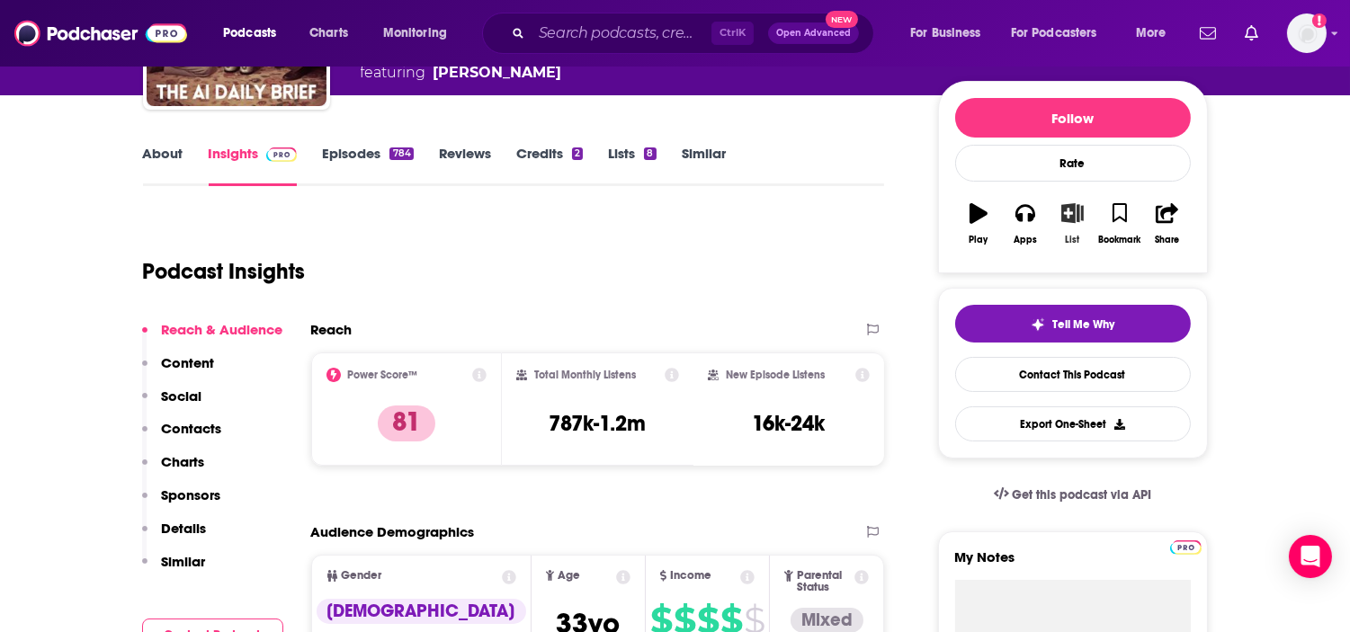
click at [1073, 248] on button "List" at bounding box center [1072, 224] width 47 height 65
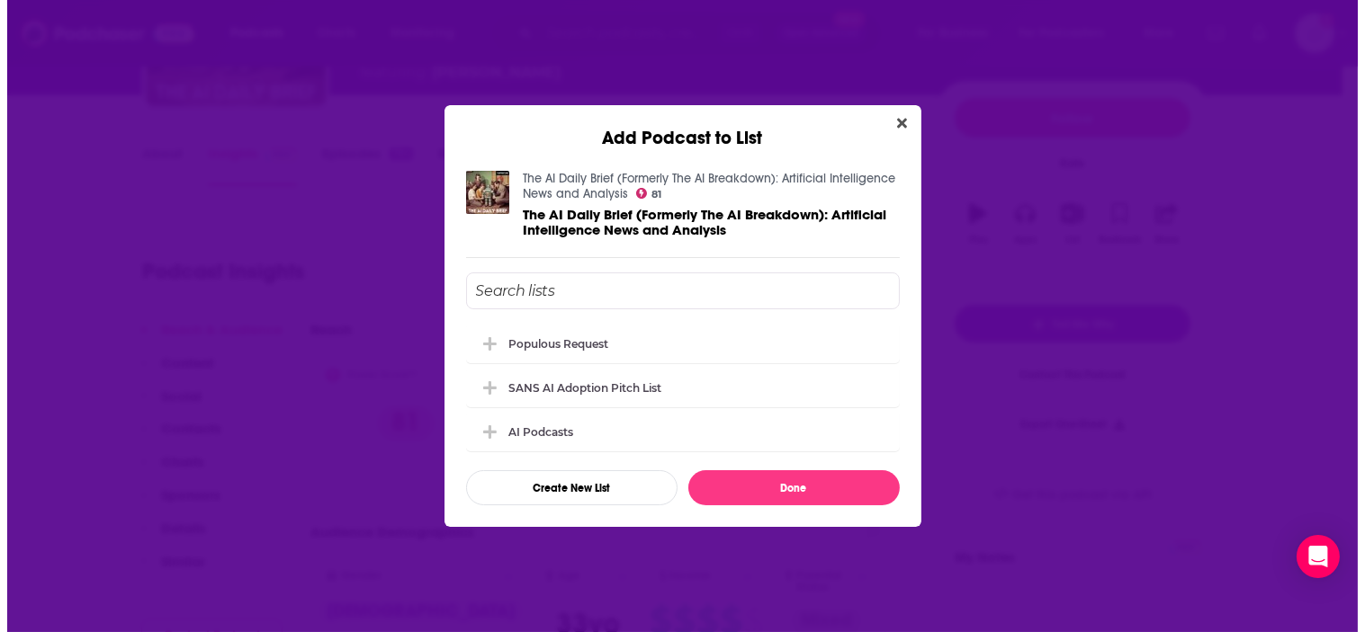
scroll to position [0, 0]
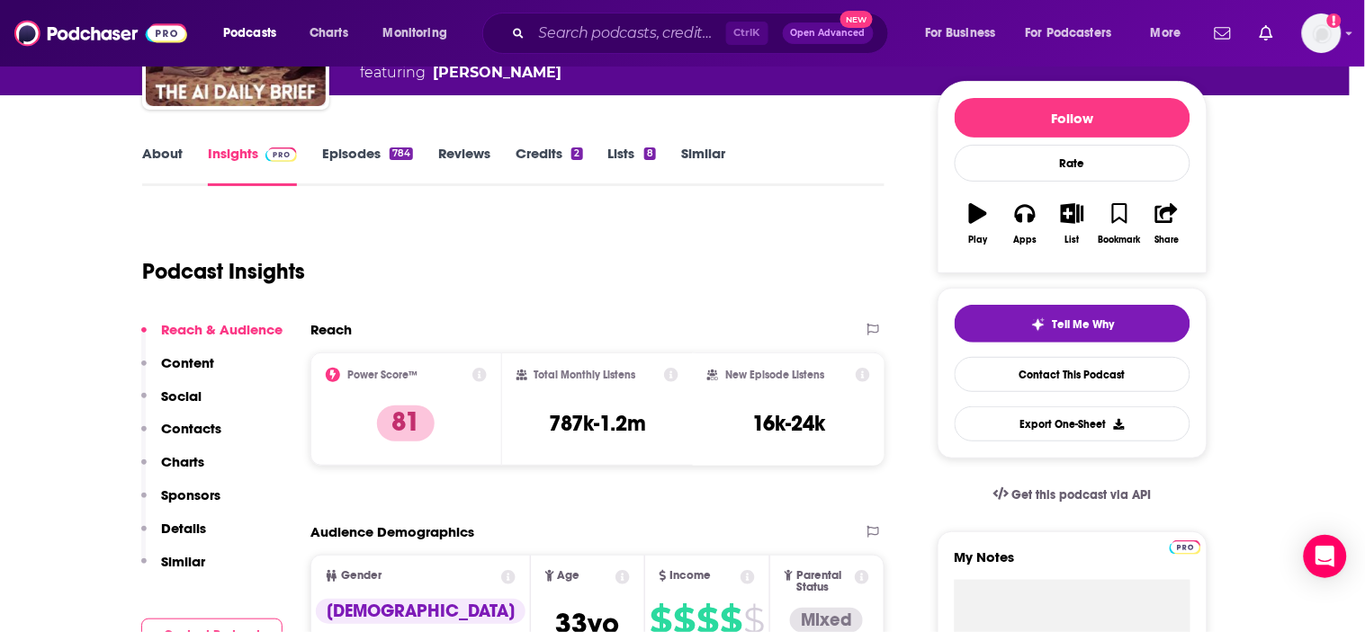
click at [922, 120] on div "Add Podcast to List The AI Daily Brief (Formerly The AI Breakdown): Artificial …" at bounding box center [682, 316] width 1365 height 632
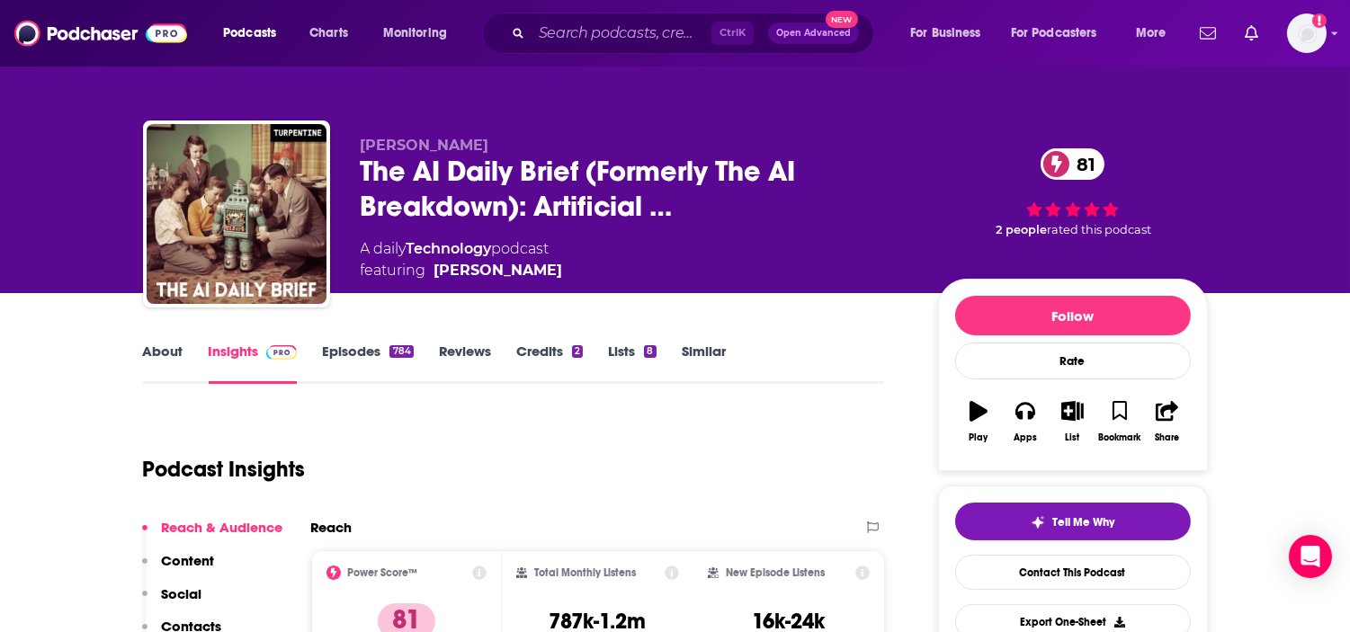
click at [172, 345] on link "About" at bounding box center [163, 363] width 40 height 41
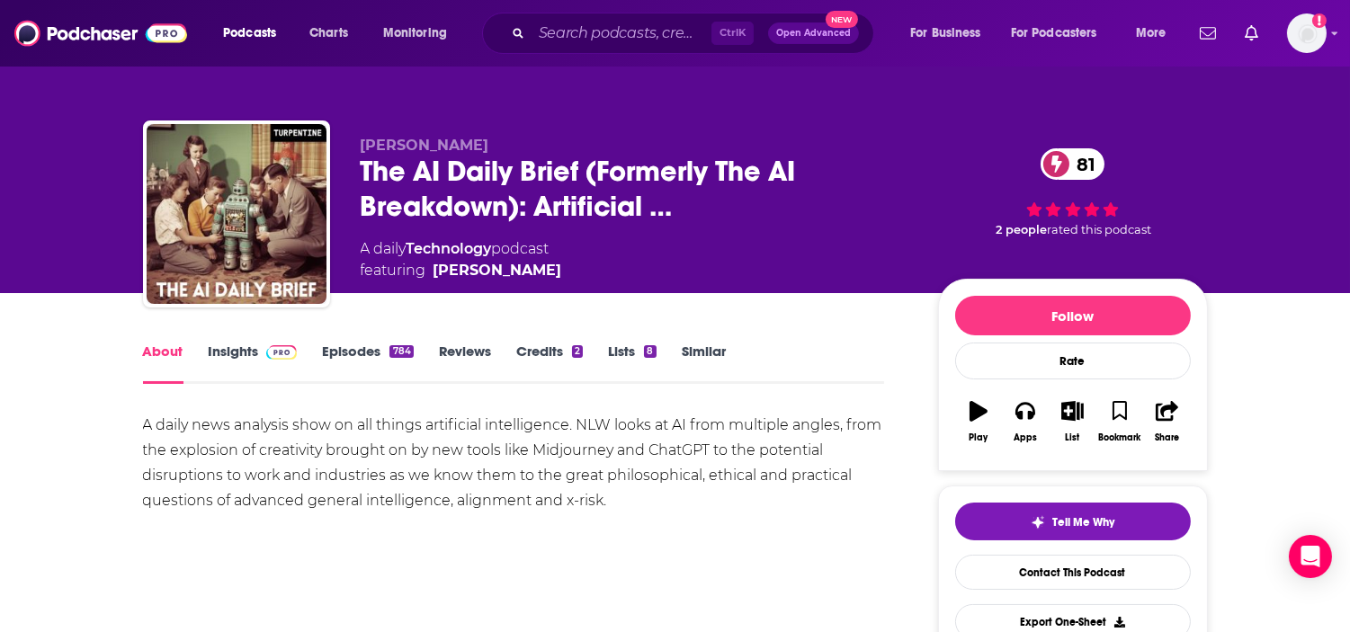
click at [345, 351] on link "Episodes 784" at bounding box center [367, 363] width 91 height 41
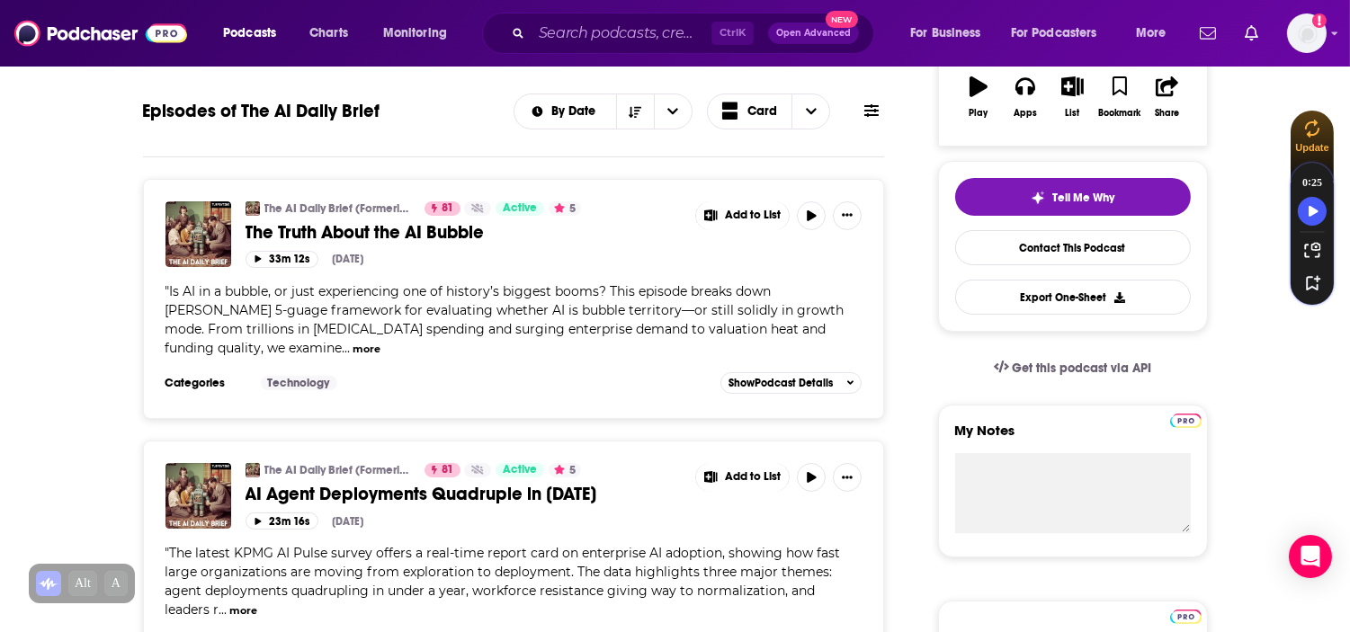
scroll to position [153, 0]
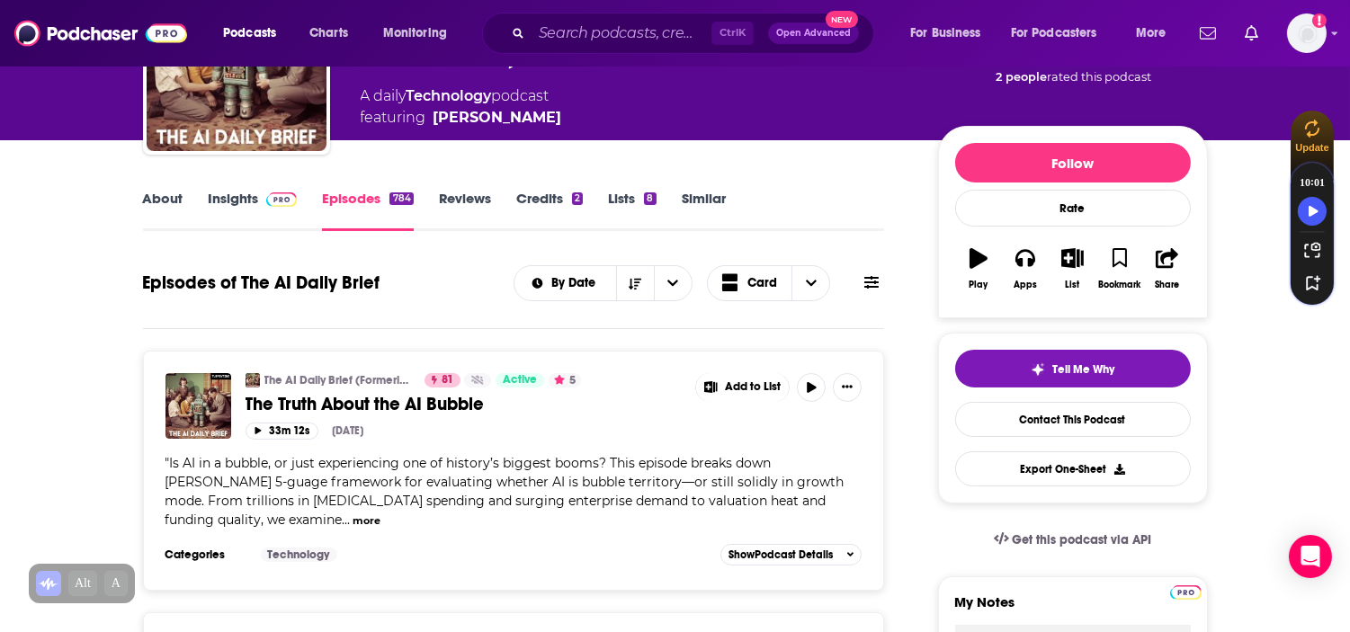
click at [353, 523] on button "more" at bounding box center [367, 521] width 28 height 15
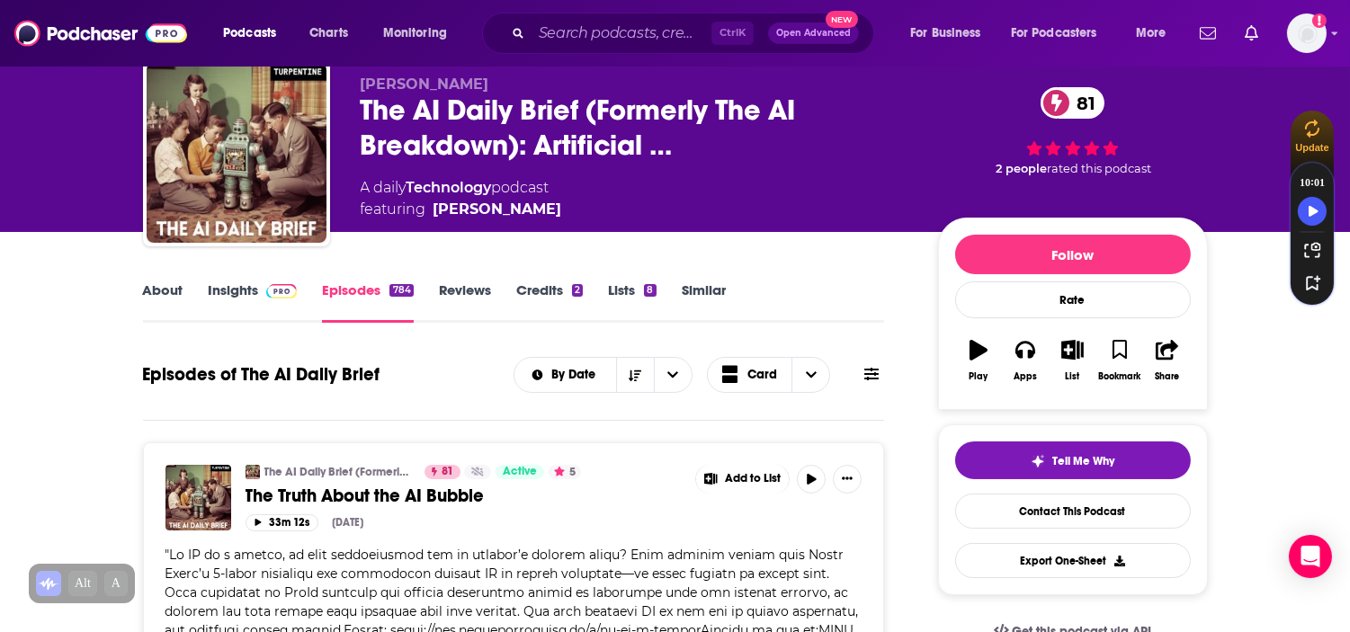
scroll to position [52, 0]
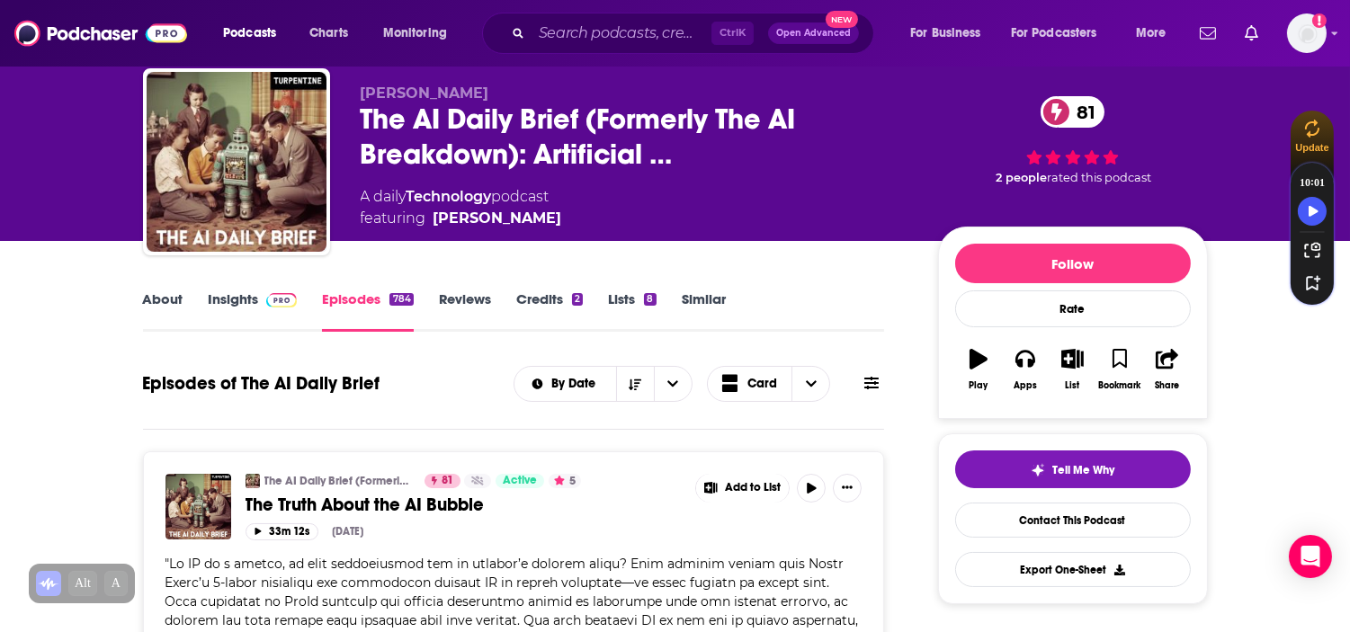
click at [236, 297] on link "Insights" at bounding box center [253, 311] width 89 height 41
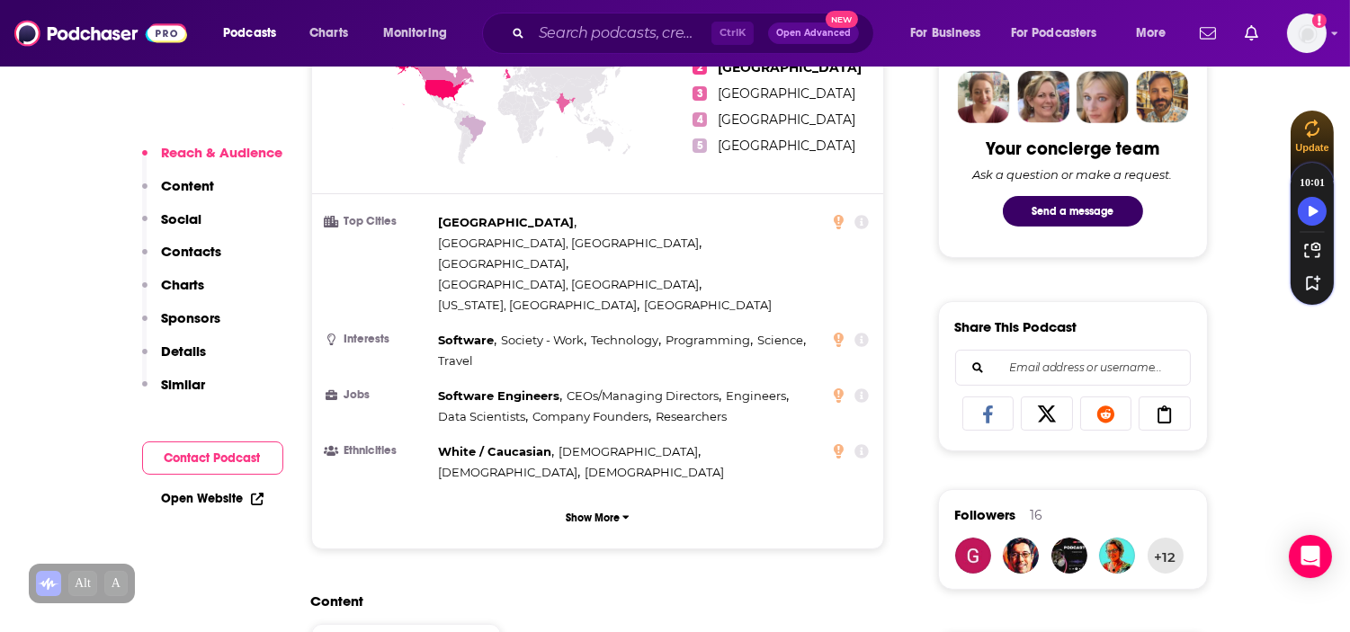
scroll to position [1436, 0]
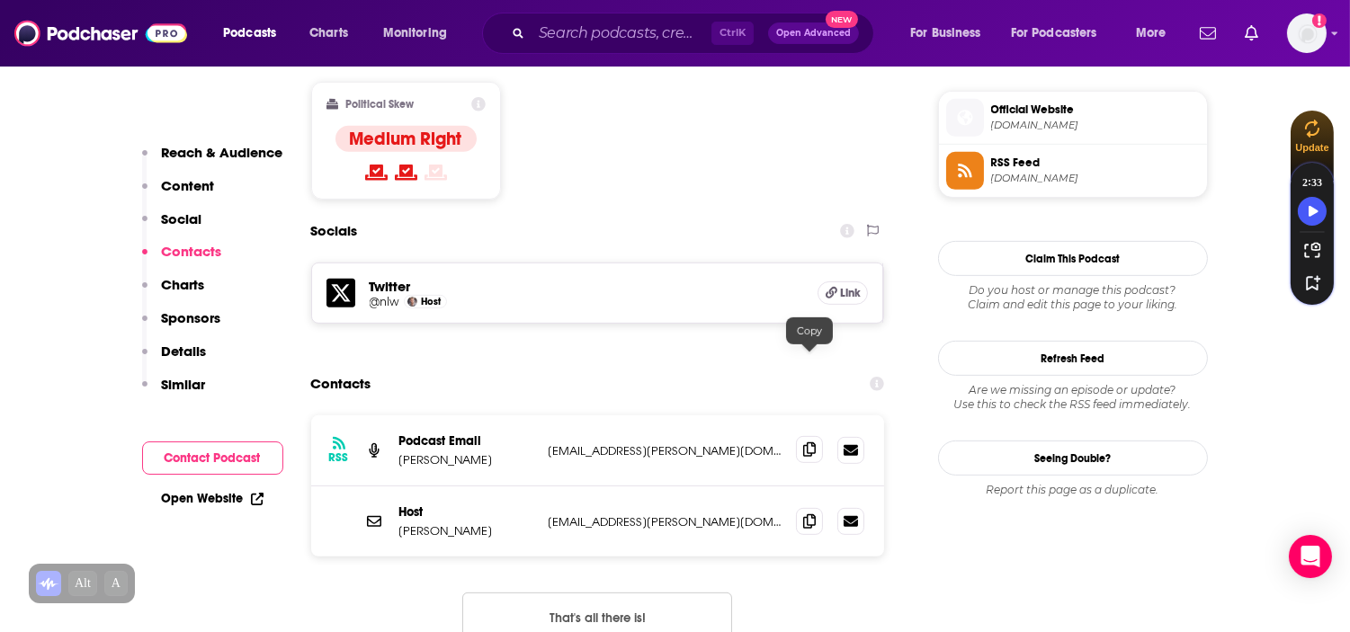
click at [802, 436] on span at bounding box center [809, 449] width 27 height 27
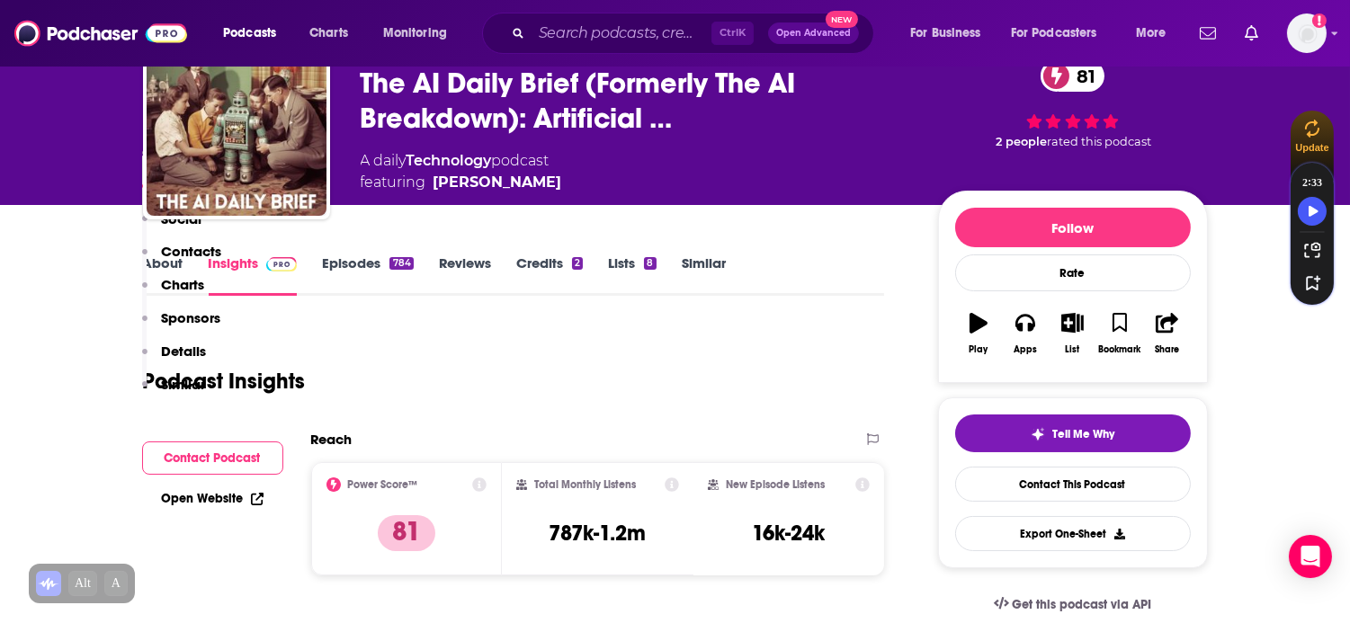
scroll to position [0, 0]
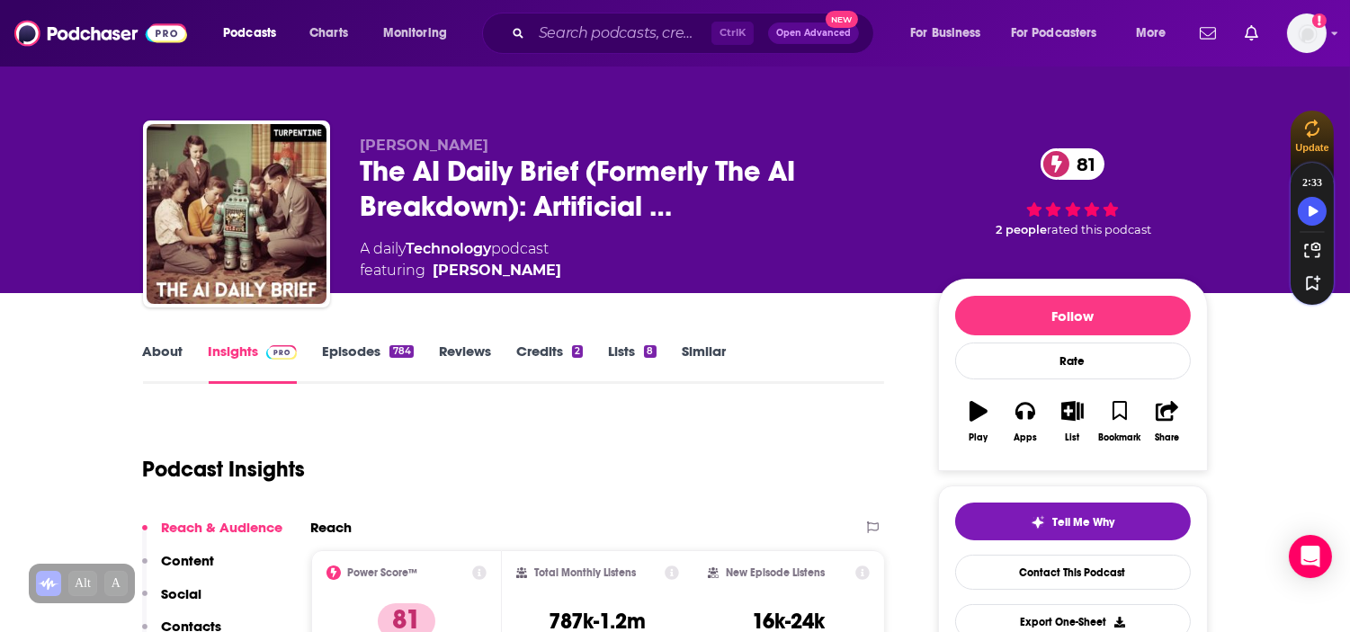
click at [371, 343] on link "Episodes 784" at bounding box center [367, 363] width 91 height 41
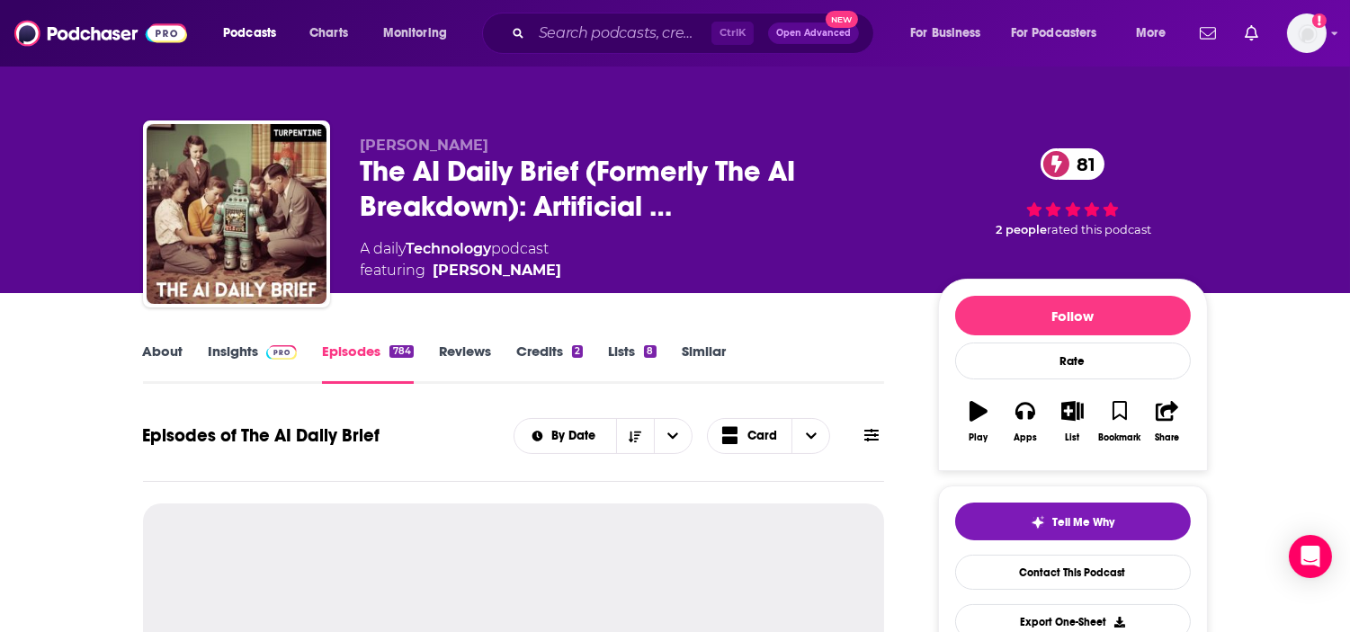
click at [543, 352] on link "Credits 2" at bounding box center [549, 363] width 67 height 41
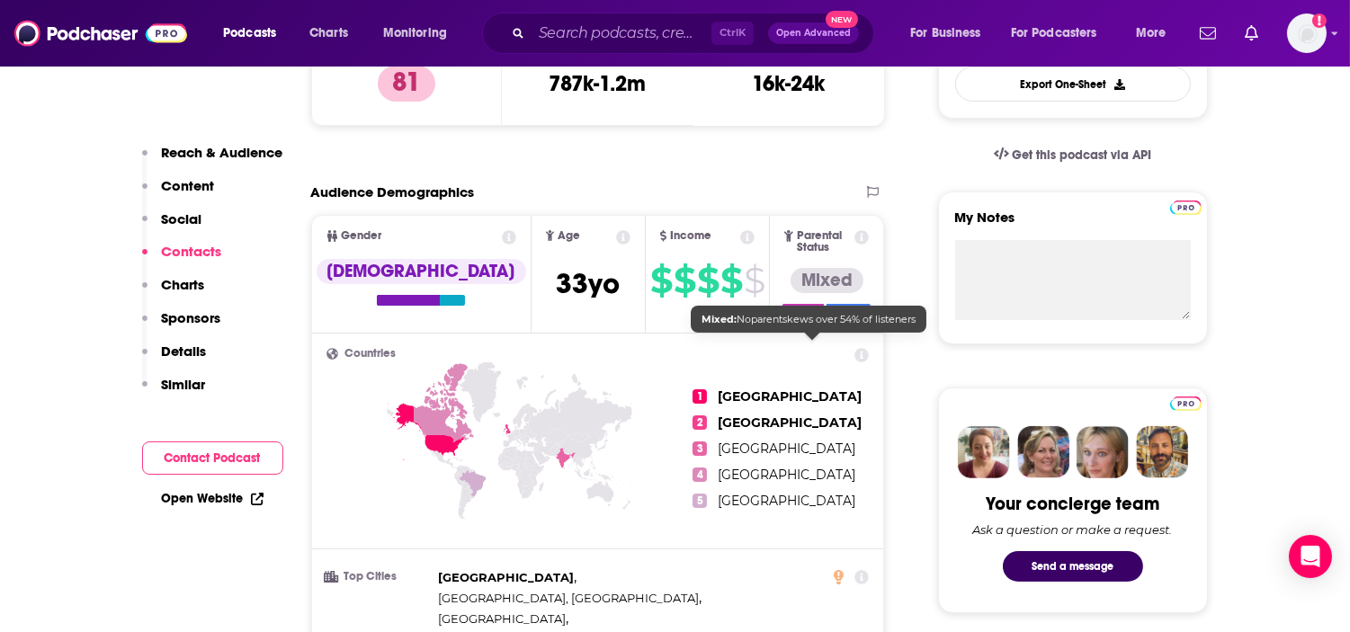
scroll to position [1399, 0]
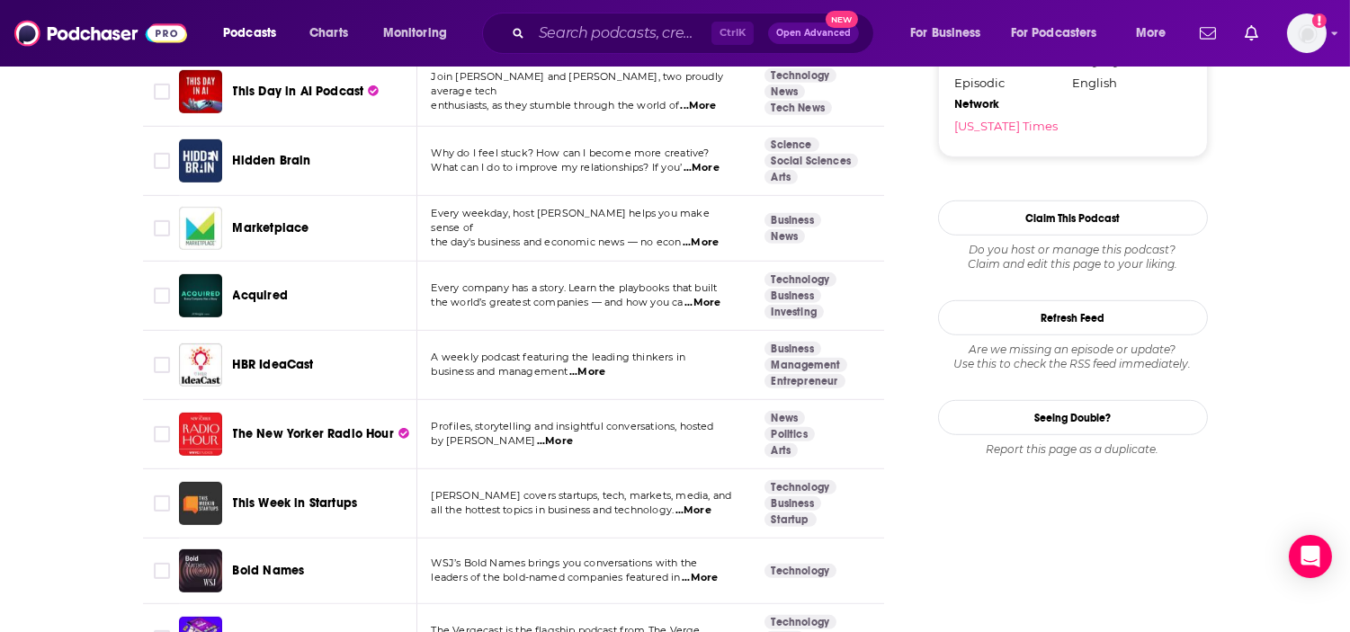
scroll to position [2071, 0]
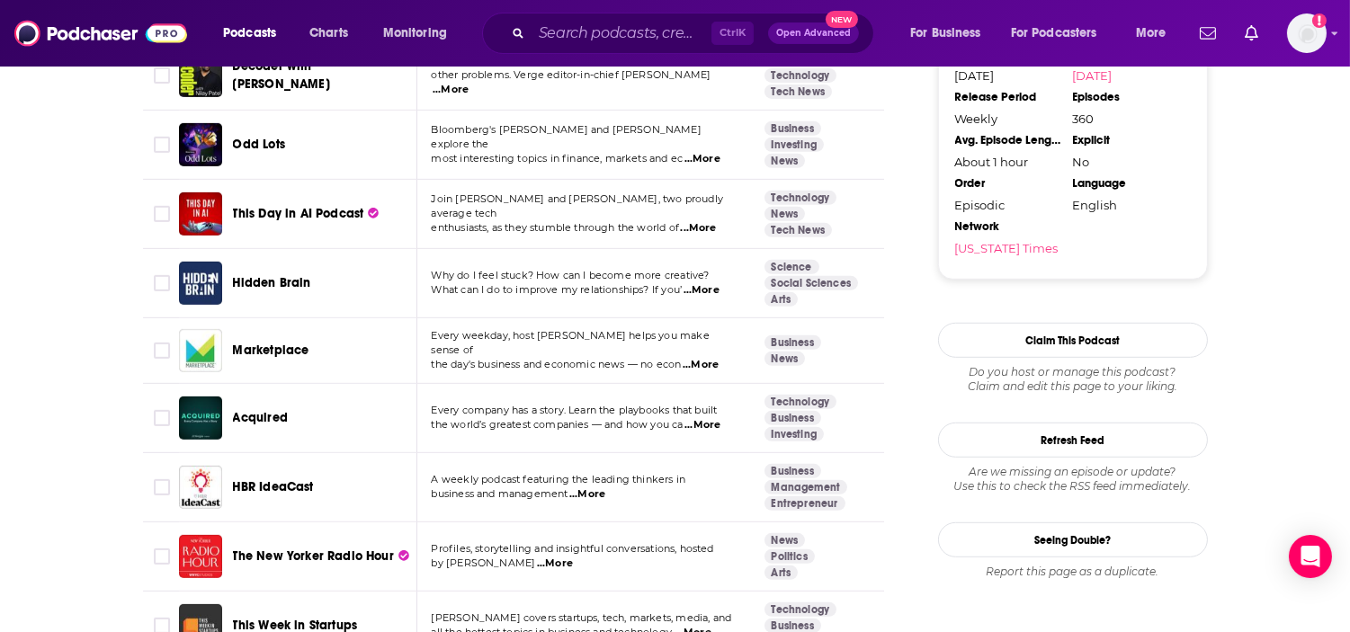
drag, startPoint x: 286, startPoint y: 459, endPoint x: 84, endPoint y: 474, distance: 203.0
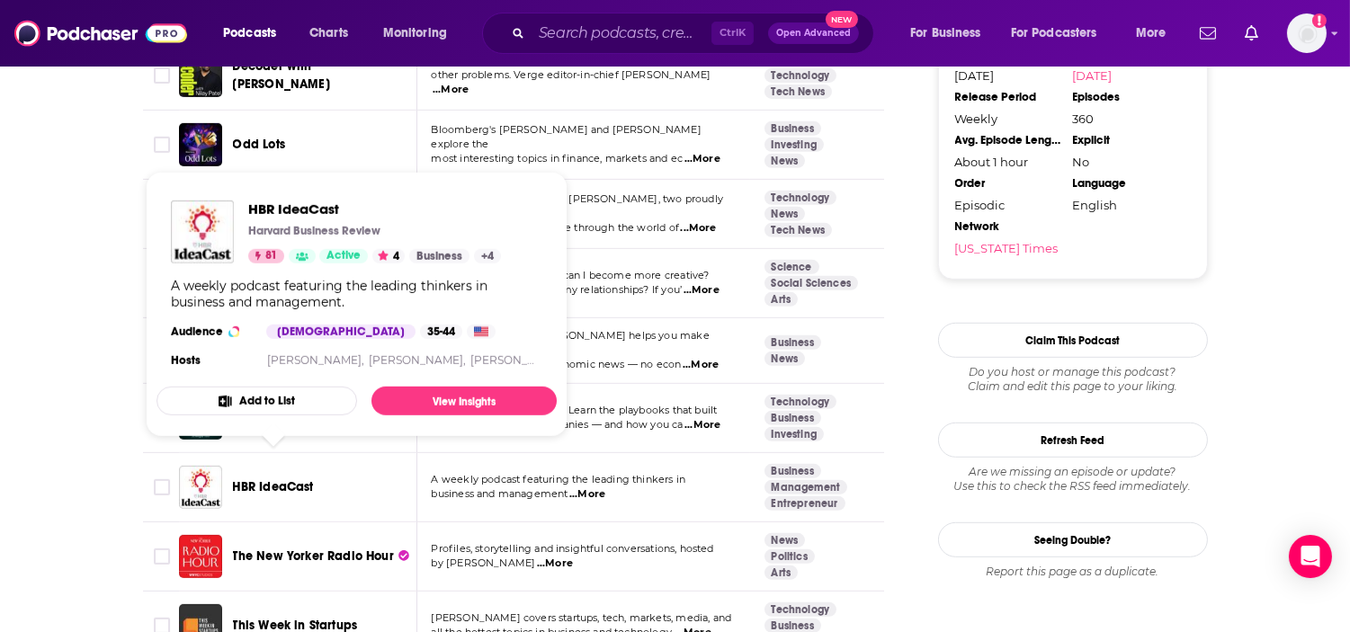
click at [273, 396] on button "Add to List" at bounding box center [257, 401] width 201 height 29
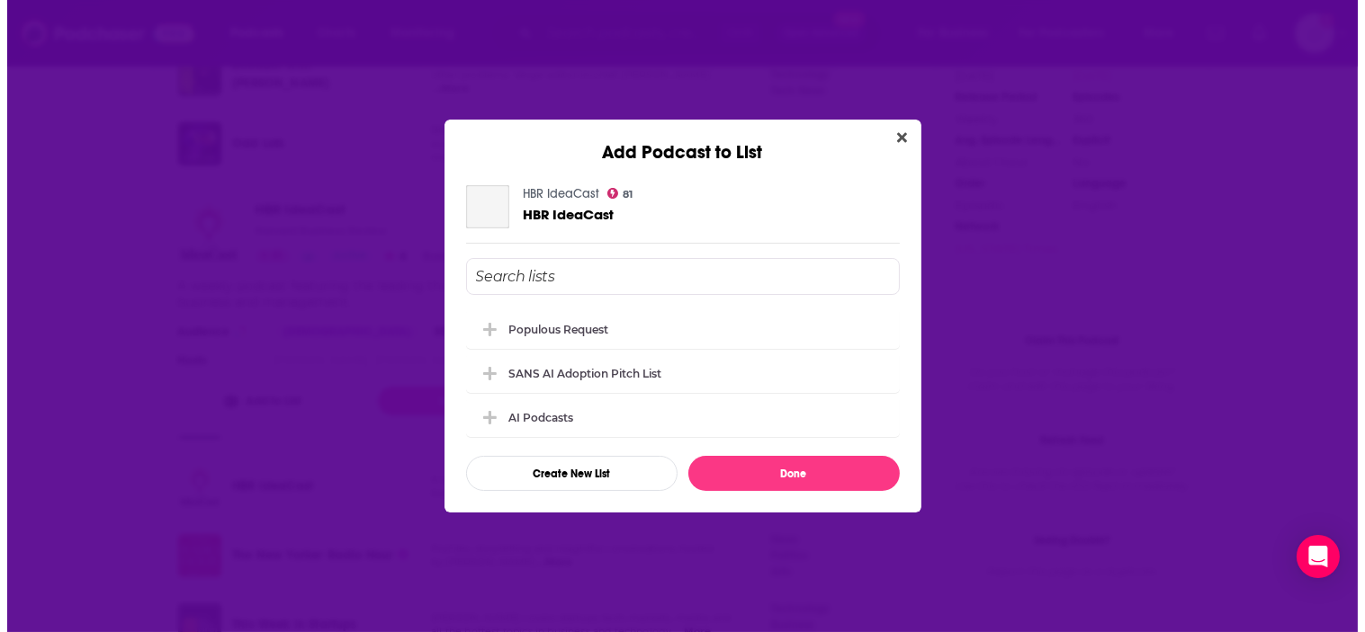
scroll to position [0, 0]
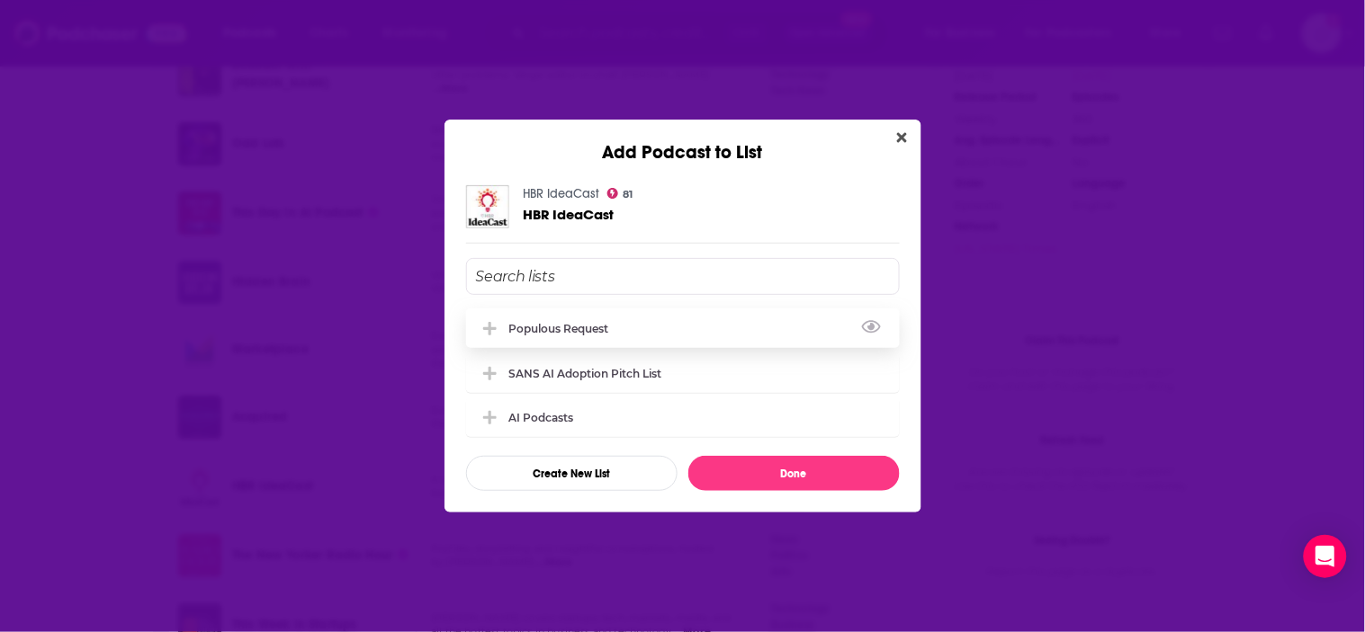
click at [578, 328] on div "Populous Request" at bounding box center [564, 328] width 111 height 13
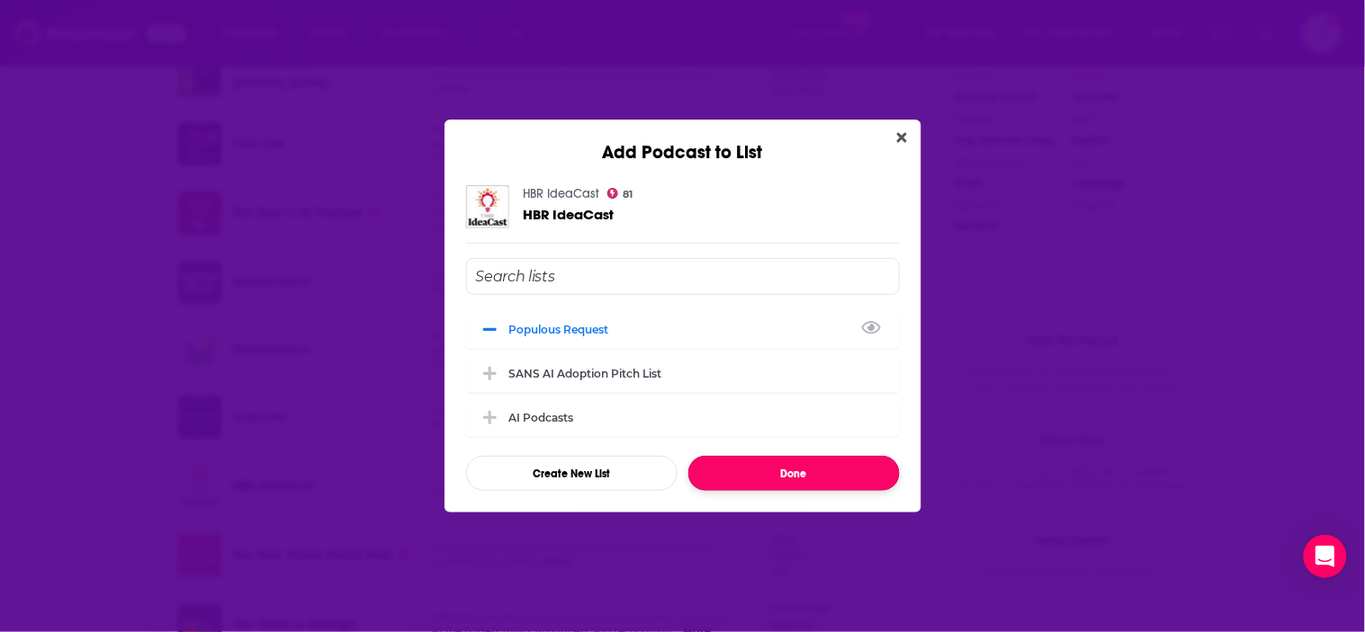
click at [797, 480] on button "Done" at bounding box center [793, 473] width 211 height 35
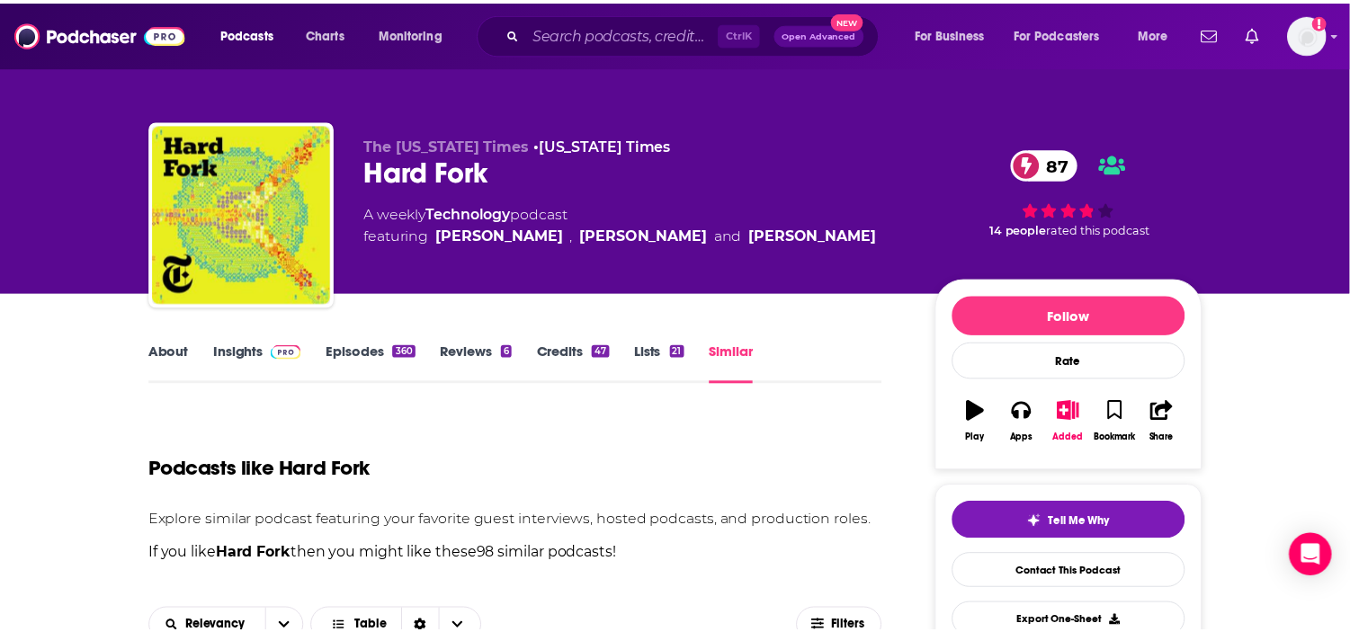
scroll to position [2071, 0]
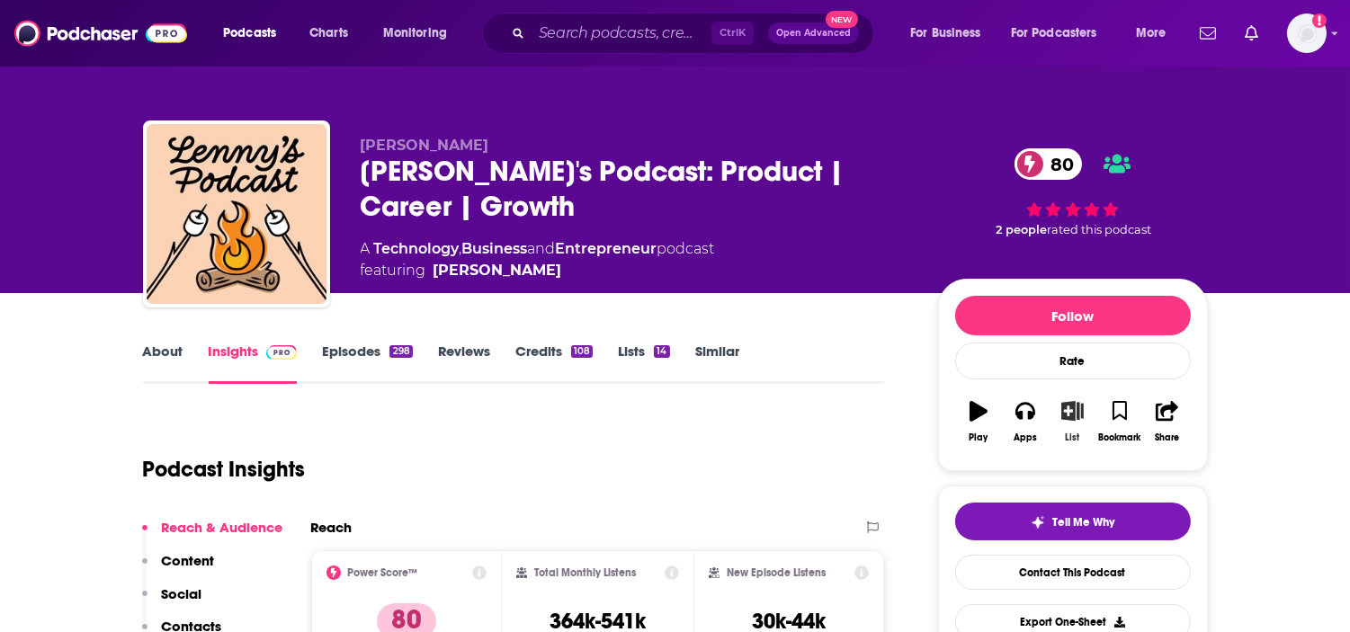
click at [1072, 418] on icon "button" at bounding box center [1073, 411] width 22 height 20
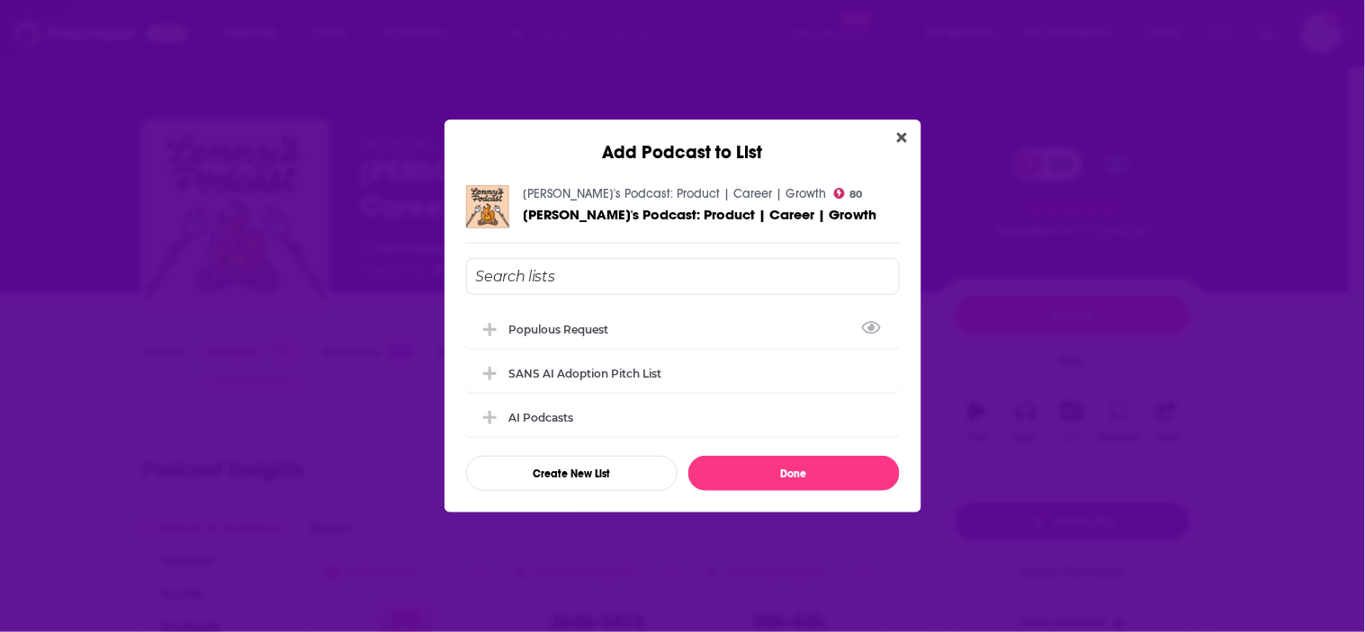
click at [562, 327] on div "Populous Request" at bounding box center [564, 329] width 111 height 13
click at [713, 460] on button "Done" at bounding box center [793, 473] width 211 height 35
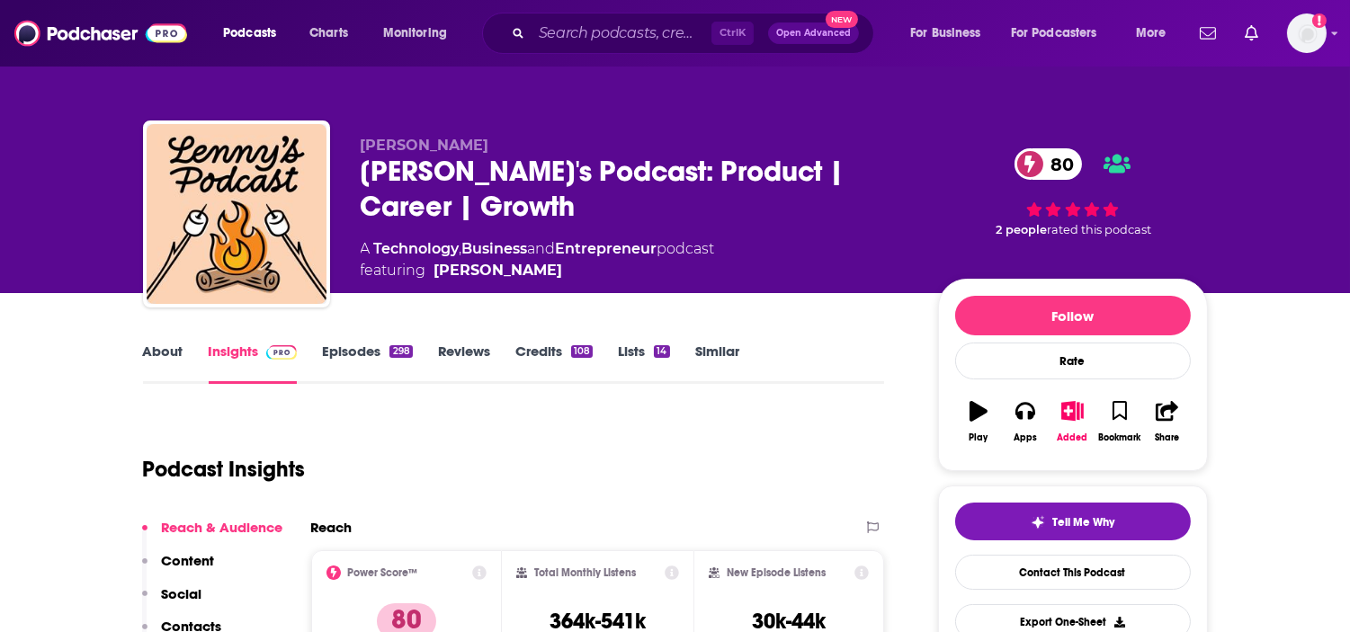
click at [363, 349] on link "Episodes 298" at bounding box center [367, 363] width 90 height 41
